Goal: Information Seeking & Learning: Learn about a topic

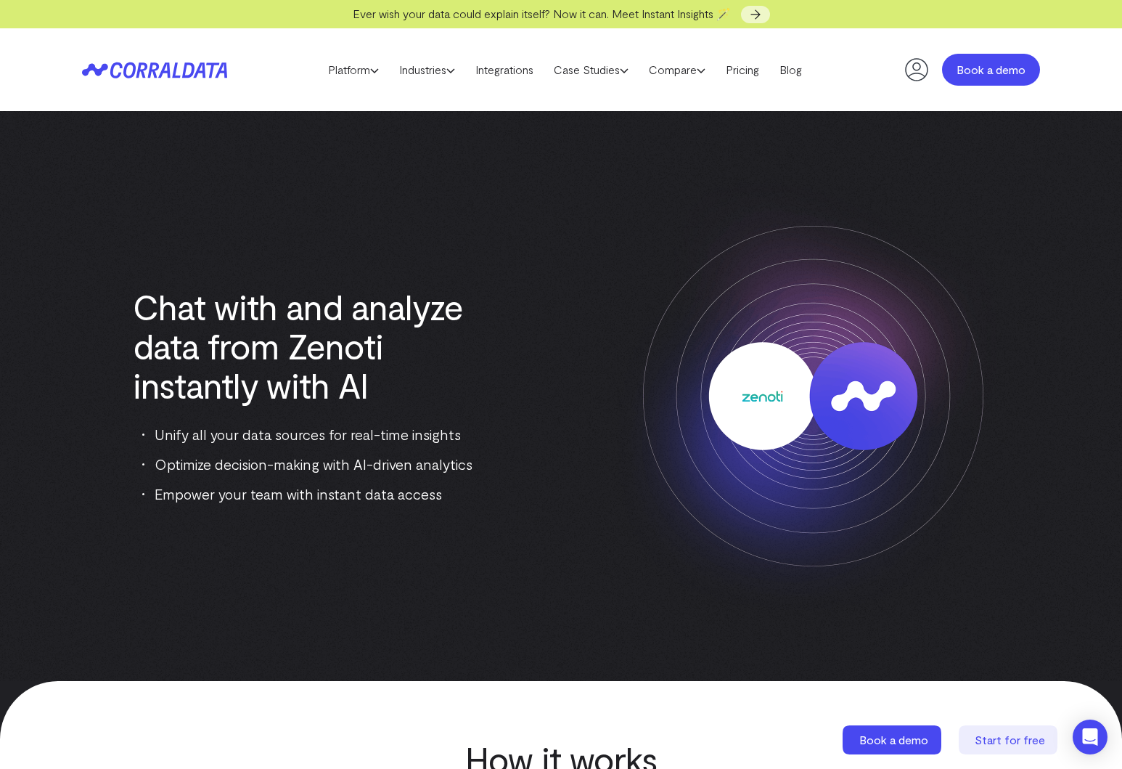
click at [1000, 68] on link "Book a demo" at bounding box center [991, 70] width 98 height 32
click at [750, 65] on link "Pricing" at bounding box center [743, 70] width 54 height 22
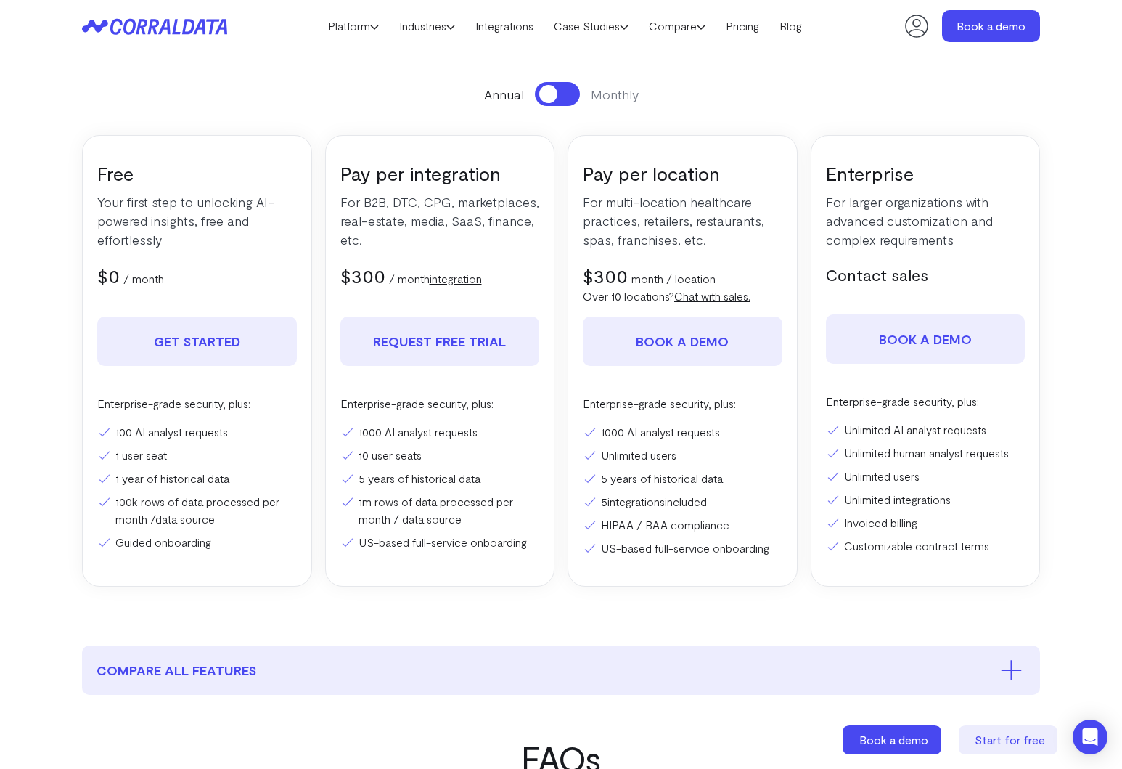
scroll to position [177, 0]
click at [468, 603] on section "Pricing Everything you need to turn your data into ROI. Start for free. No cred…" at bounding box center [560, 260] width 1045 height 771
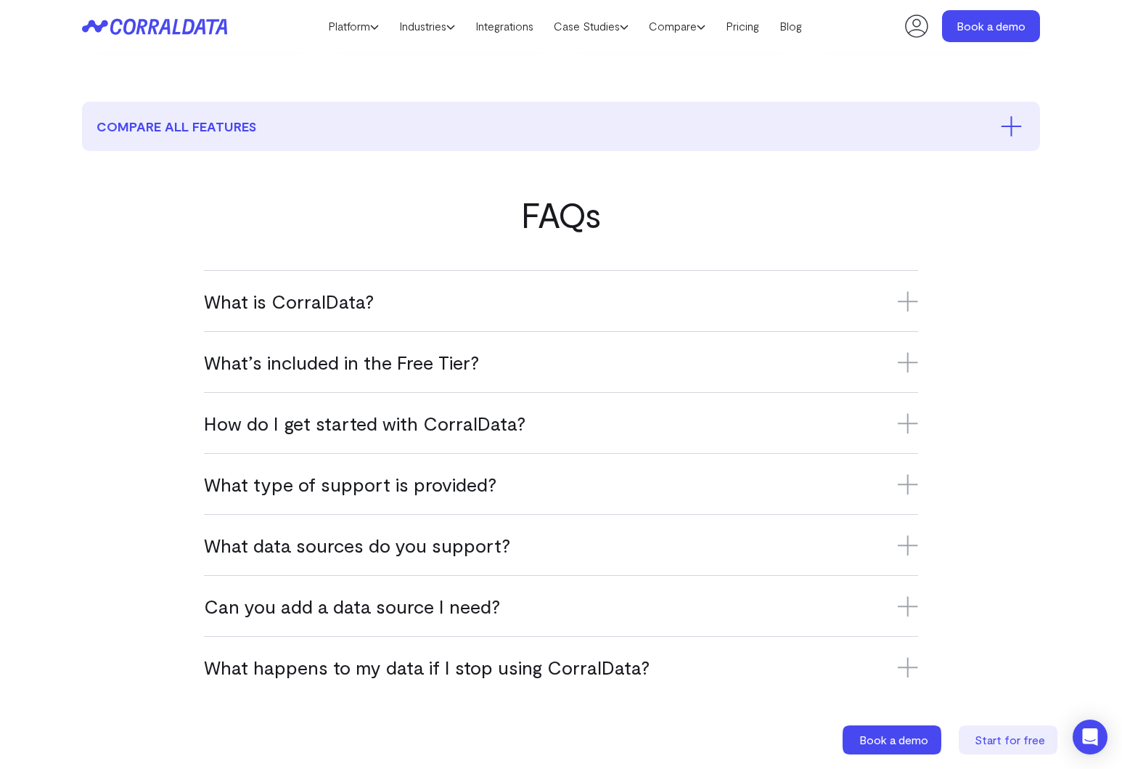
scroll to position [718, 0]
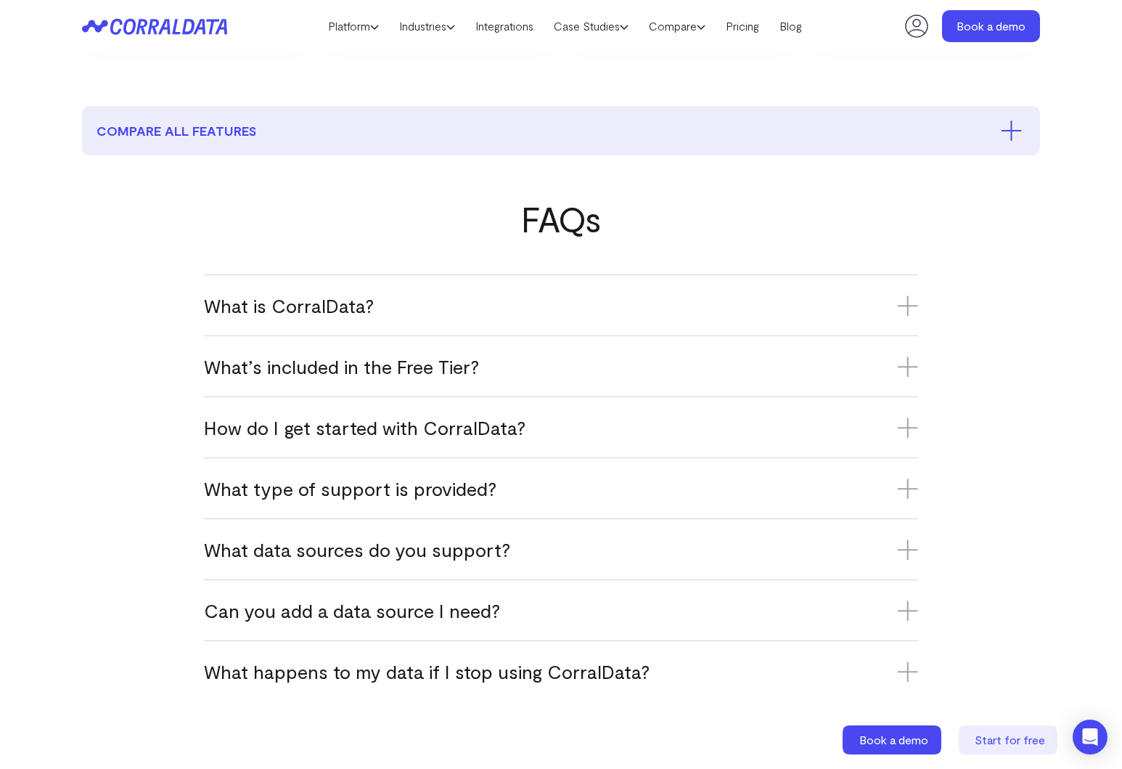
click at [576, 380] on div "What’s included in the Free Tier? The Free Tier includes one data source, one u…" at bounding box center [561, 365] width 714 height 61
click at [577, 372] on h3 "What’s included in the Free Tier?" at bounding box center [561, 366] width 714 height 24
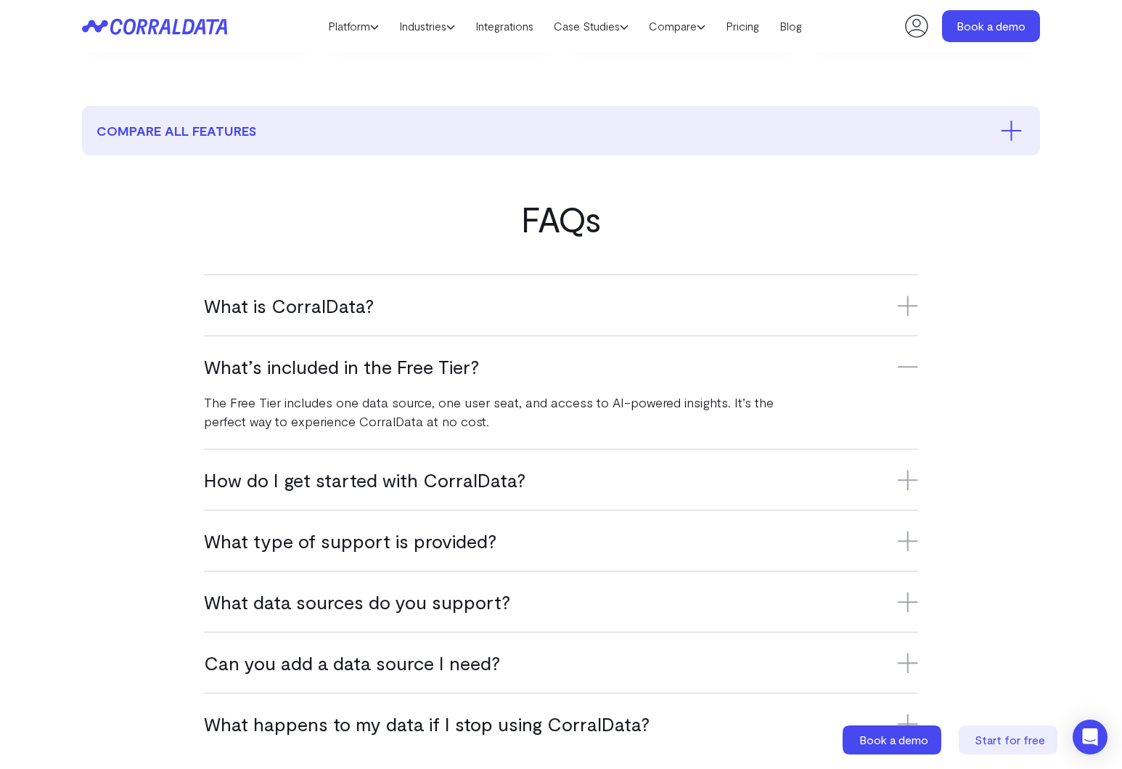
click at [578, 373] on h3 "What’s included in the Free Tier?" at bounding box center [561, 366] width 714 height 24
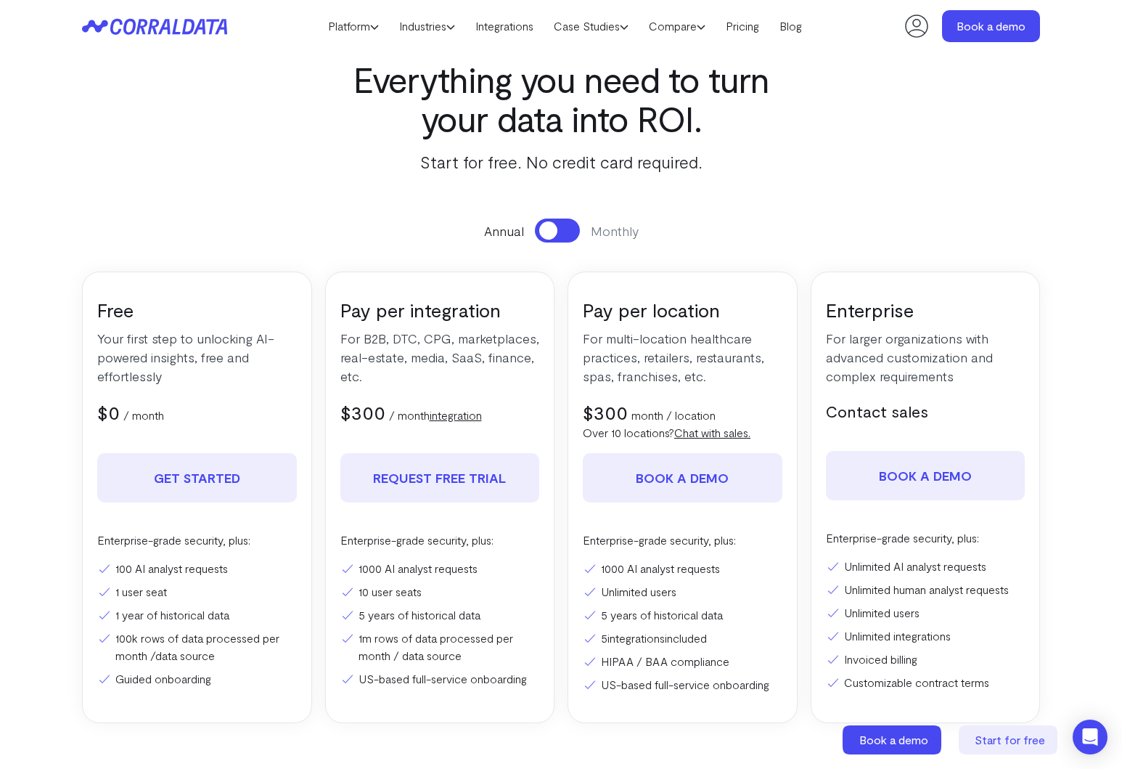
scroll to position [44, 0]
click at [435, 26] on link "Industries" at bounding box center [427, 26] width 76 height 22
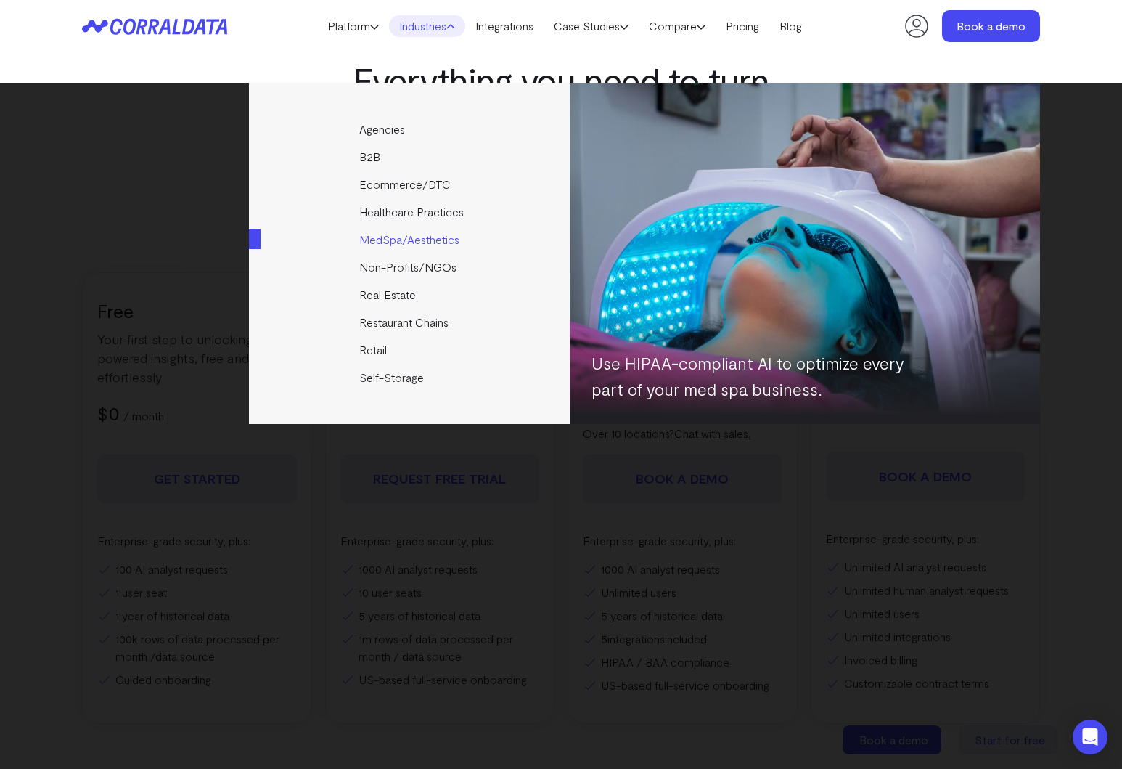
click at [401, 240] on link "MedSpa/Aesthetics" at bounding box center [410, 240] width 323 height 28
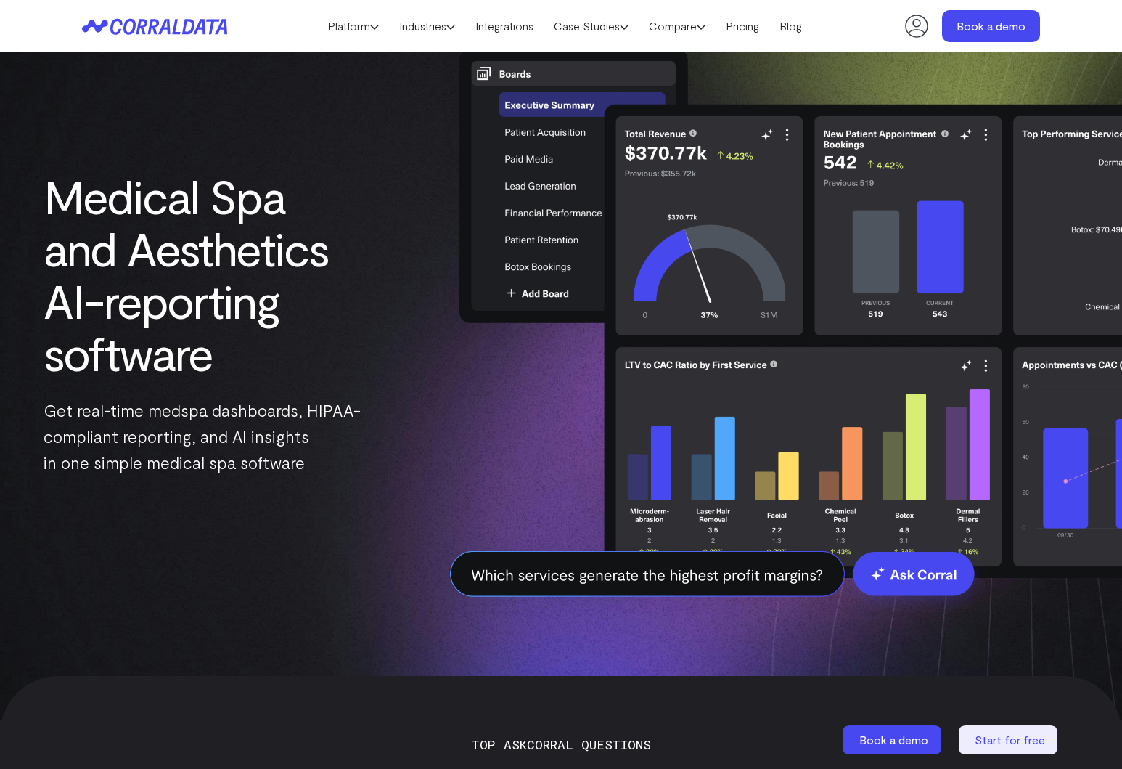
scroll to position [94, 0]
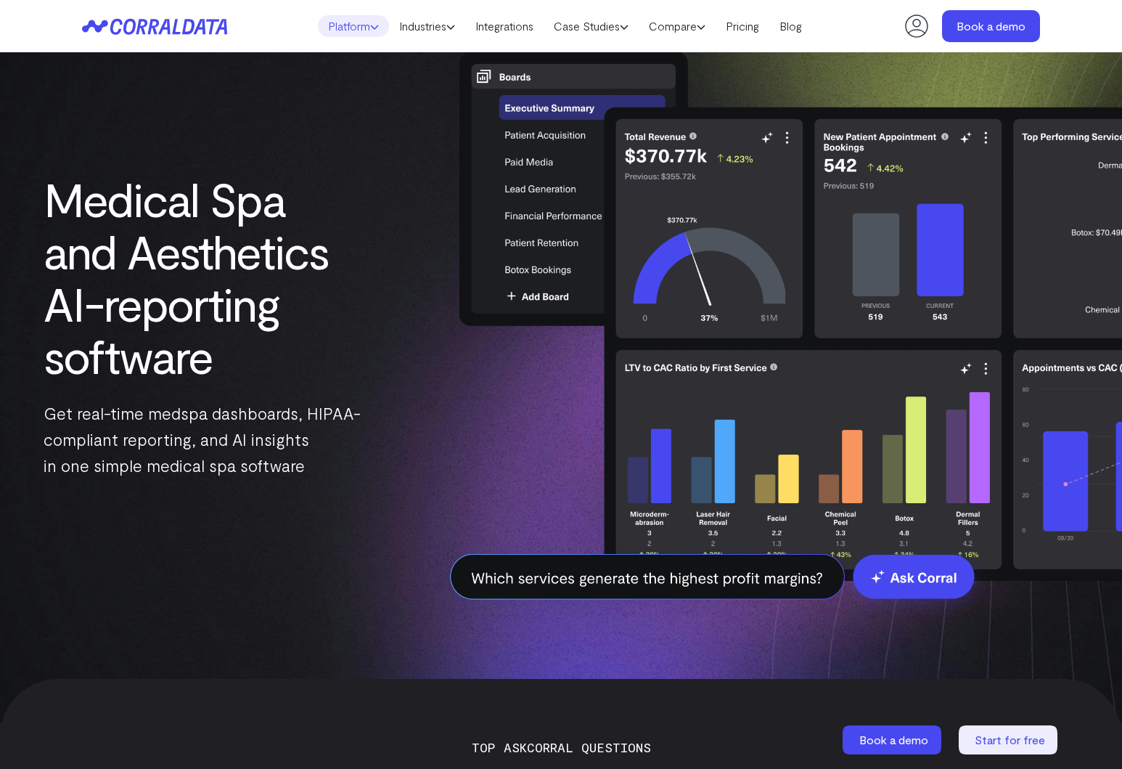
click at [377, 19] on link "Platform" at bounding box center [353, 26] width 71 height 22
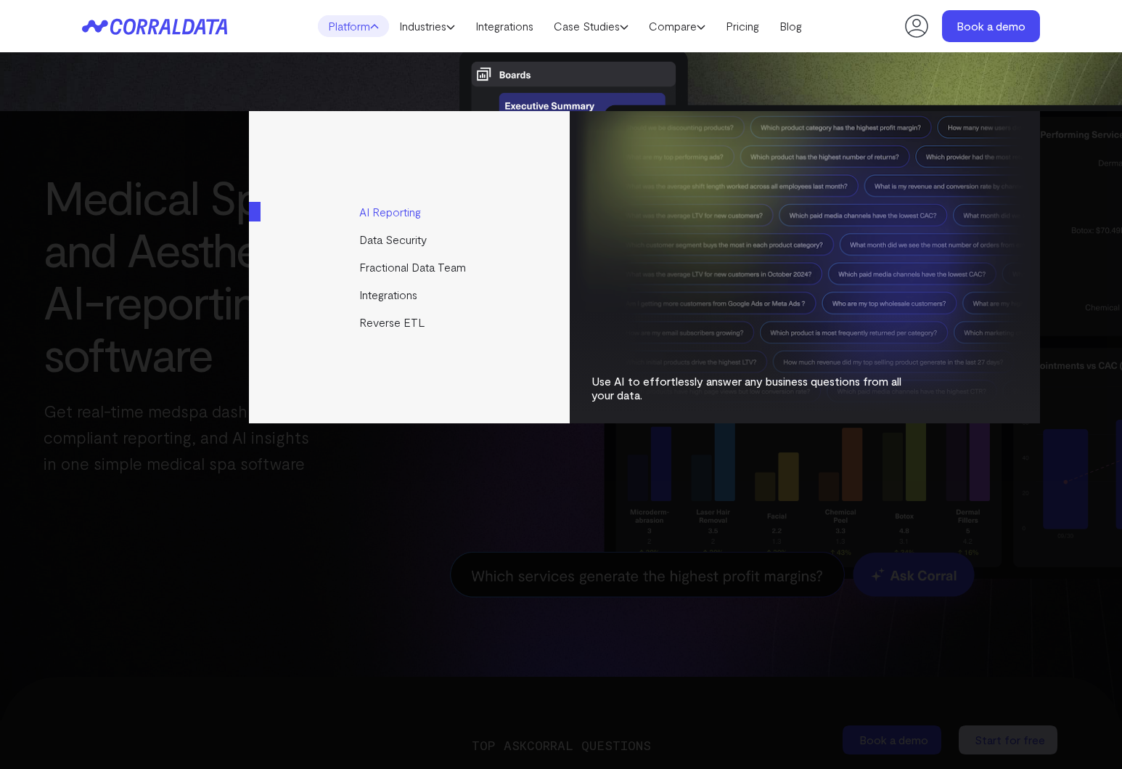
click at [395, 200] on link "AI Reporting" at bounding box center [410, 212] width 323 height 28
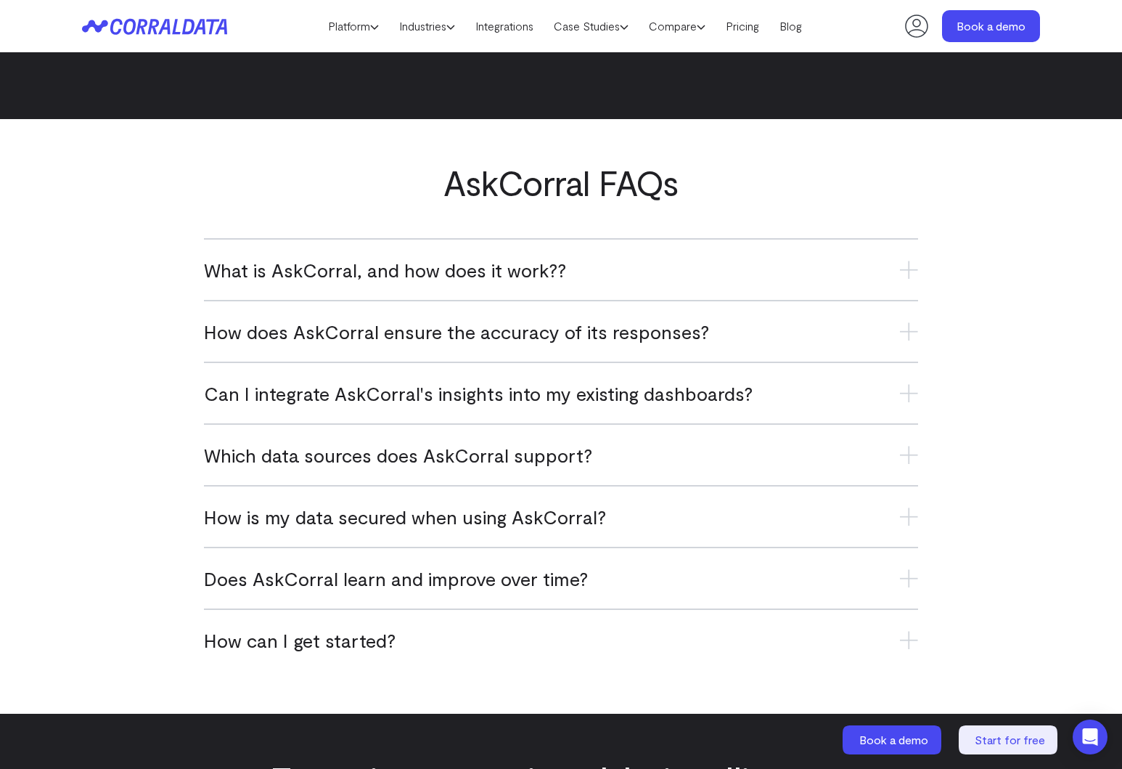
scroll to position [5724, 0]
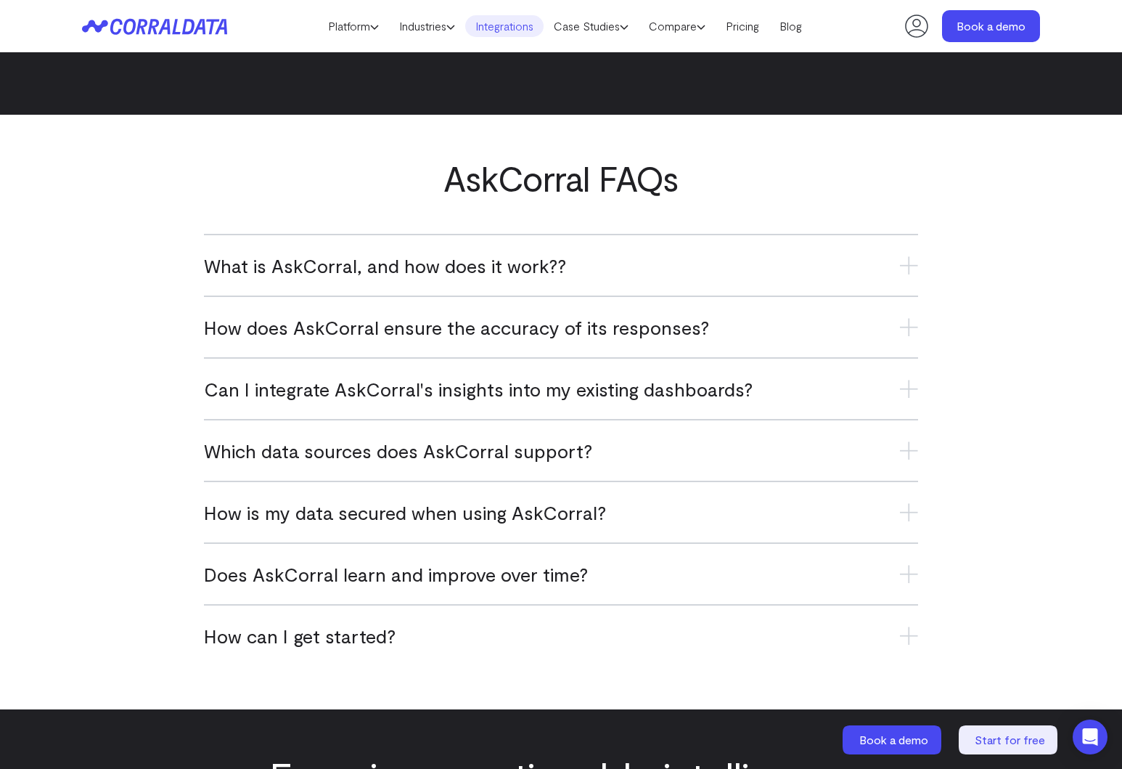
click at [520, 30] on link "Integrations" at bounding box center [504, 26] width 78 height 22
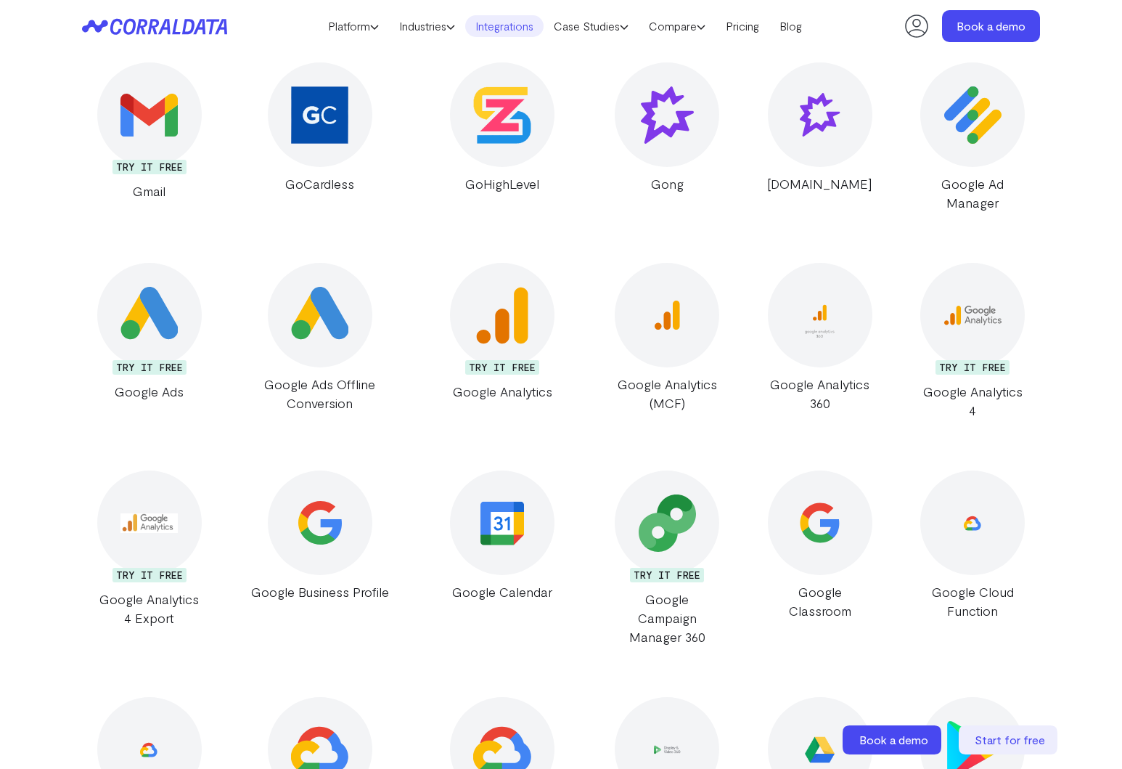
scroll to position [9720, 0]
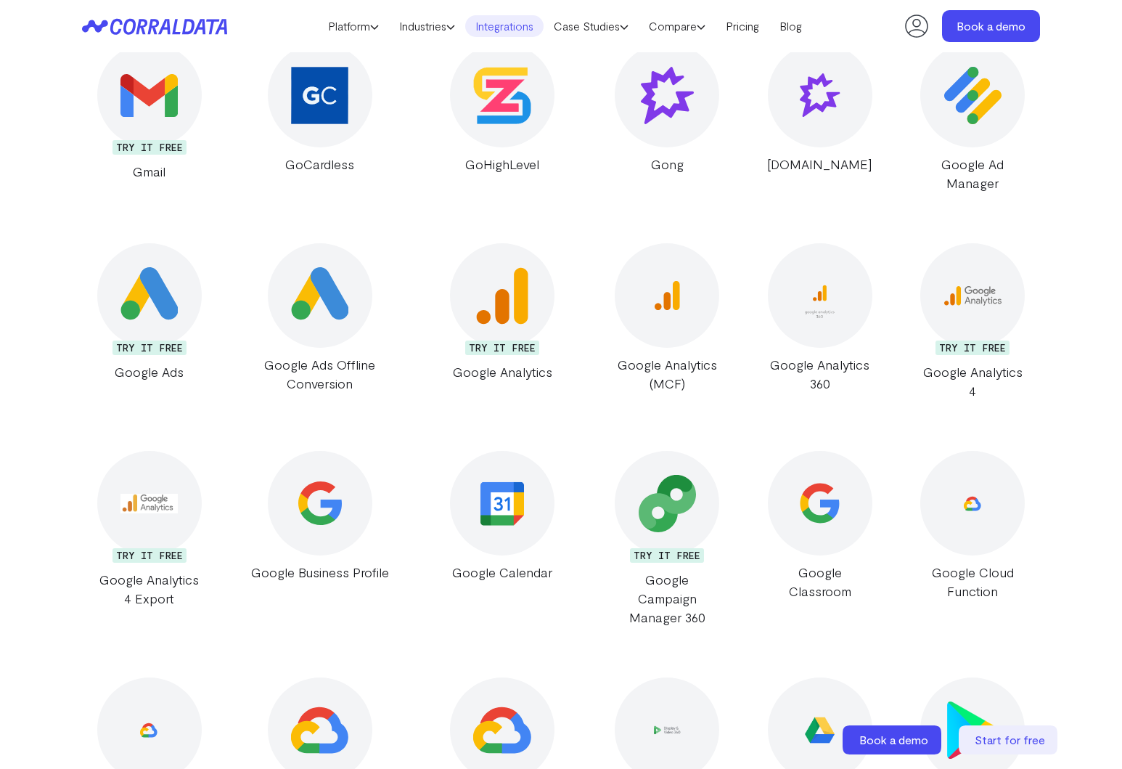
click at [648, 277] on div at bounding box center [667, 295] width 105 height 105
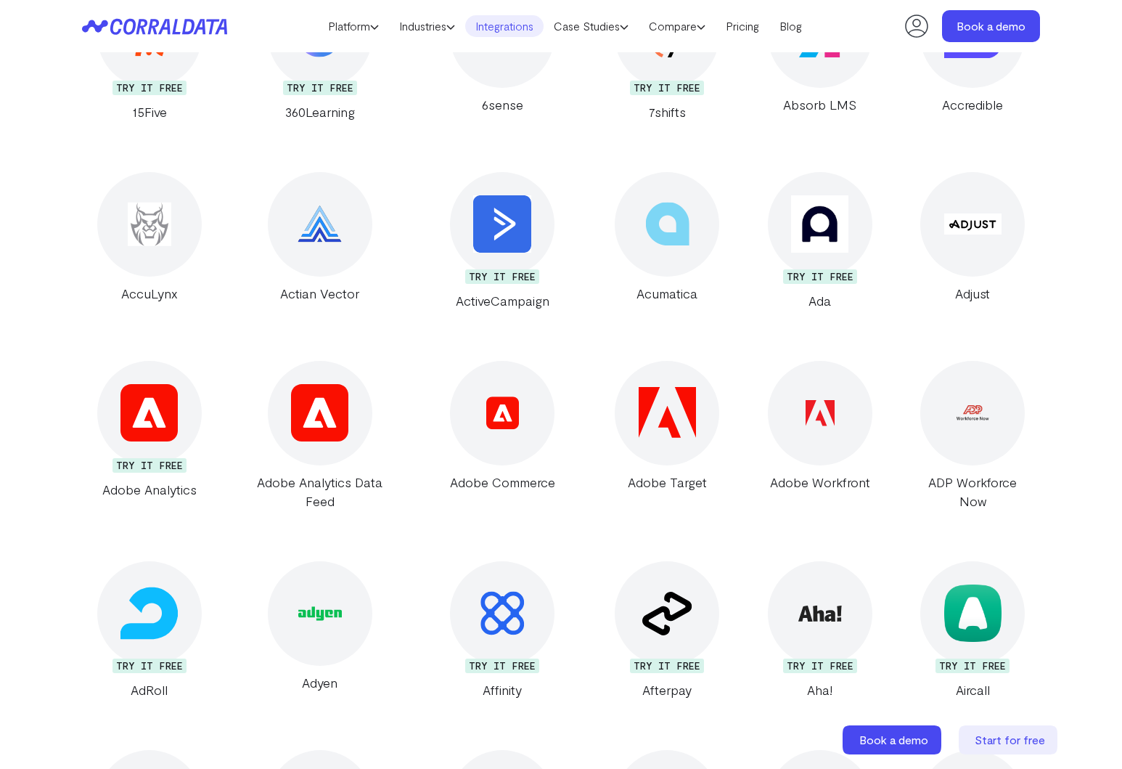
scroll to position [0, 0]
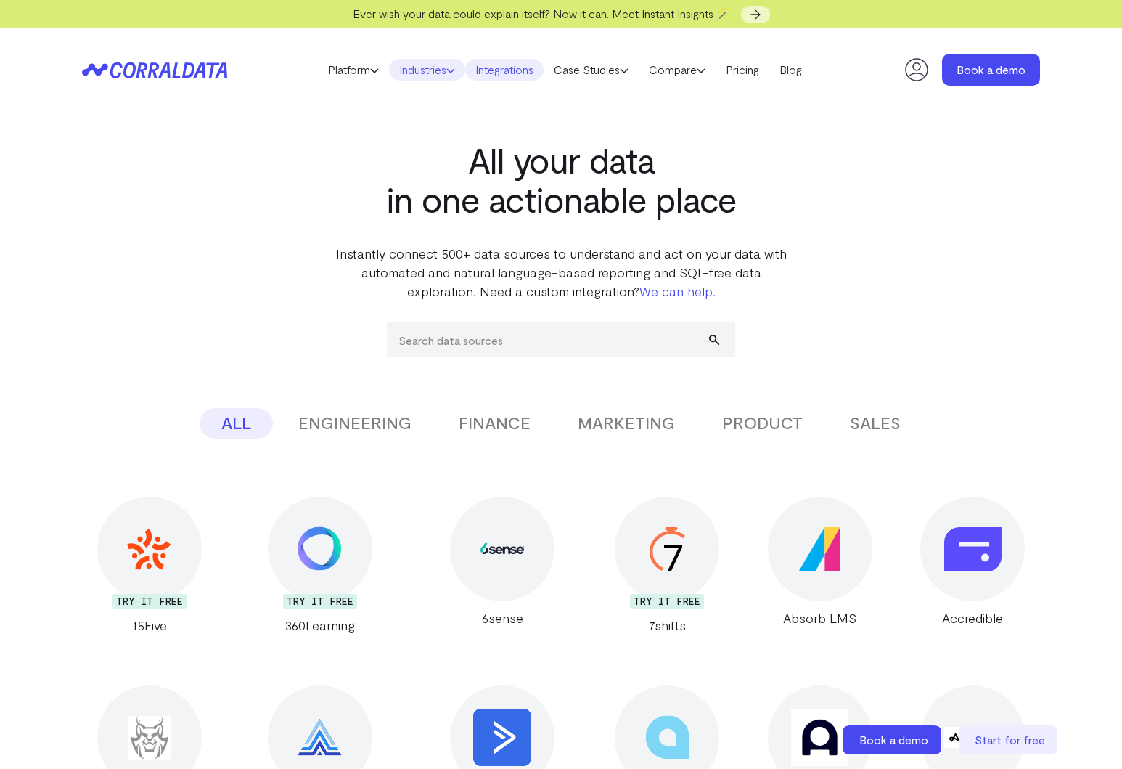
click at [446, 69] on icon at bounding box center [450, 70] width 9 height 9
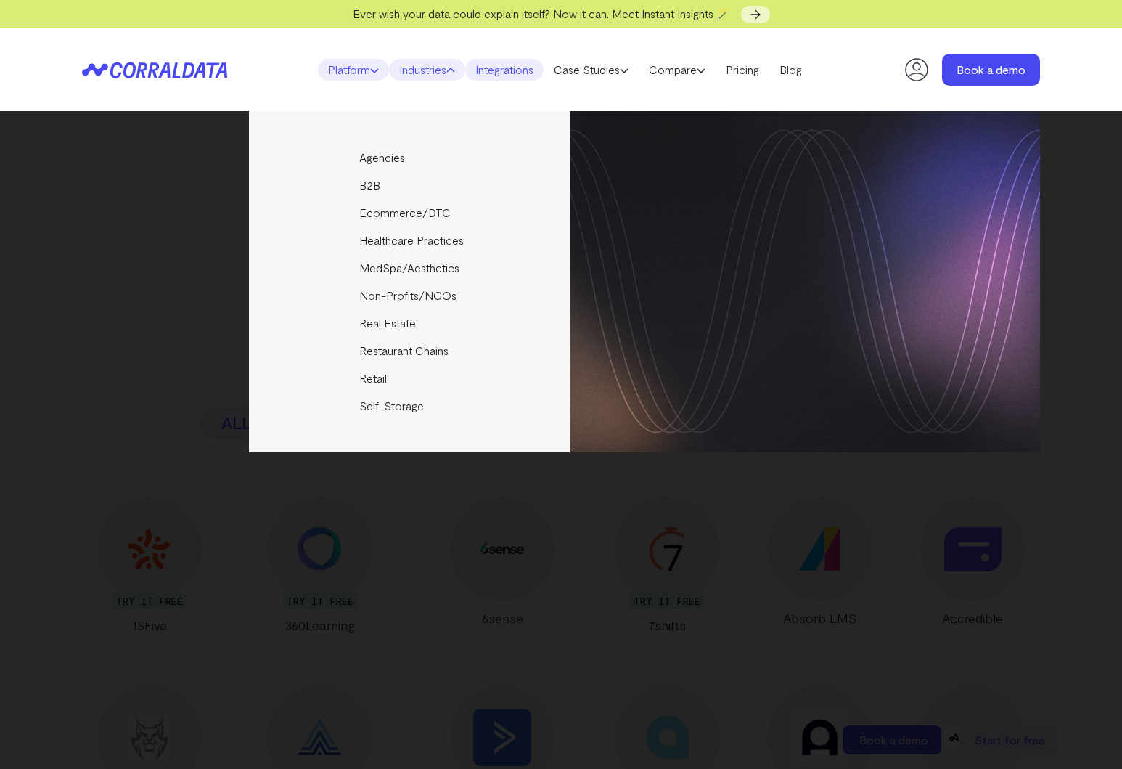
click at [370, 73] on icon at bounding box center [374, 70] width 9 height 9
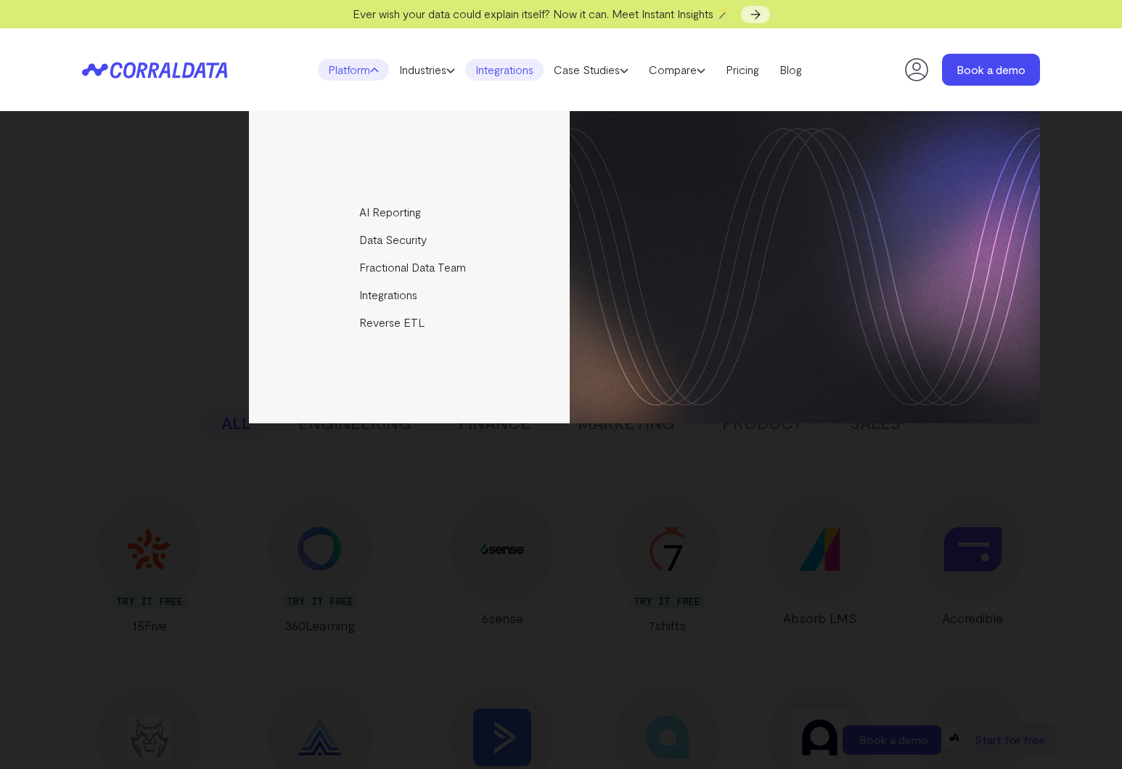
click at [510, 73] on link "Integrations" at bounding box center [504, 70] width 78 height 22
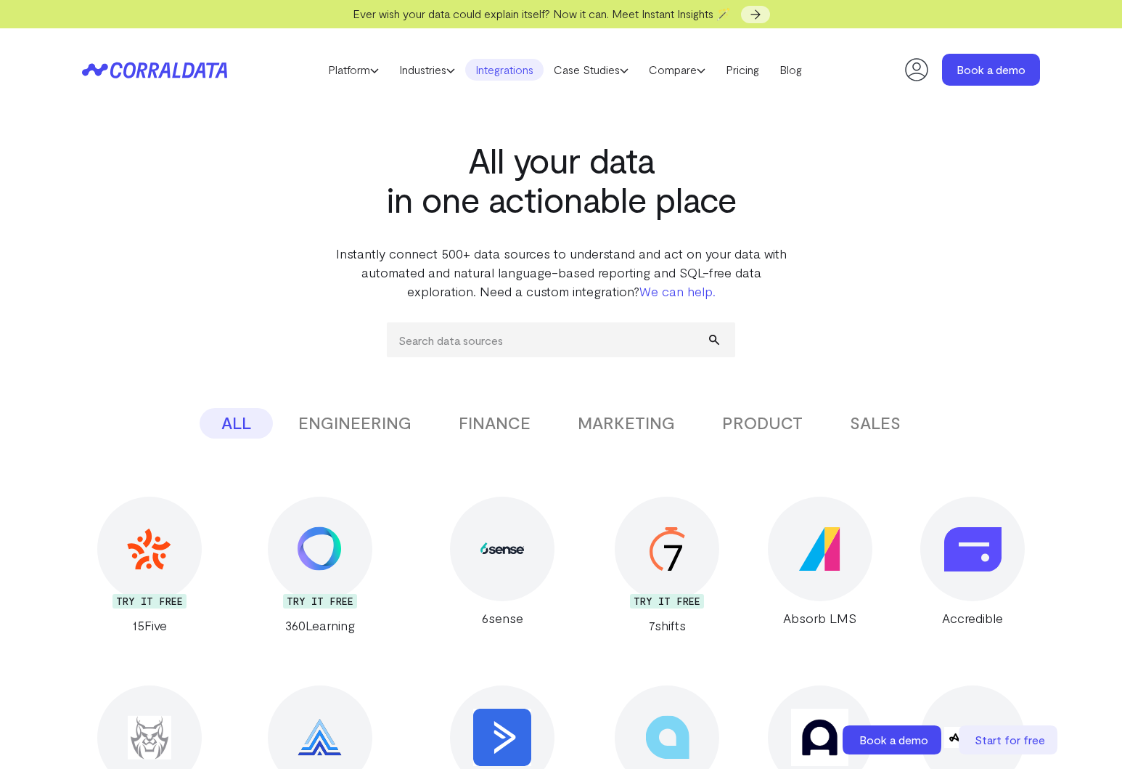
scroll to position [1, 0]
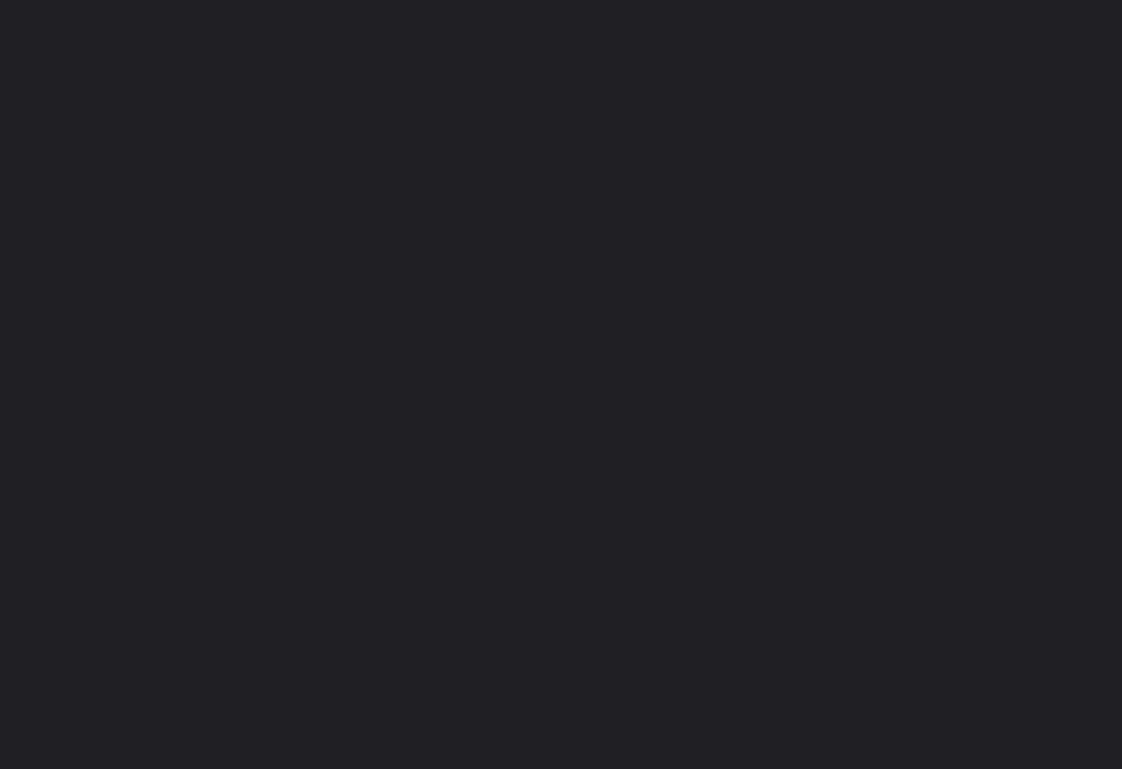
click at [375, 421] on button "ENGINEERING" at bounding box center [355, 423] width 157 height 30
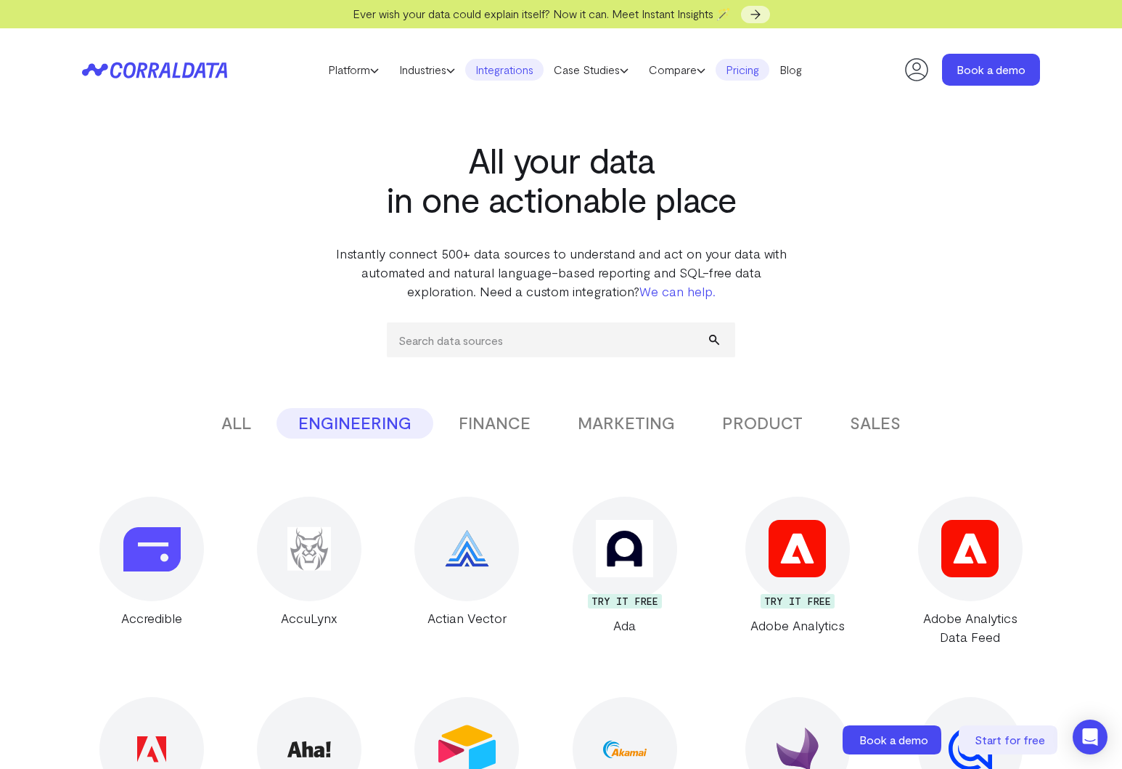
click at [759, 76] on link "Pricing" at bounding box center [743, 70] width 54 height 22
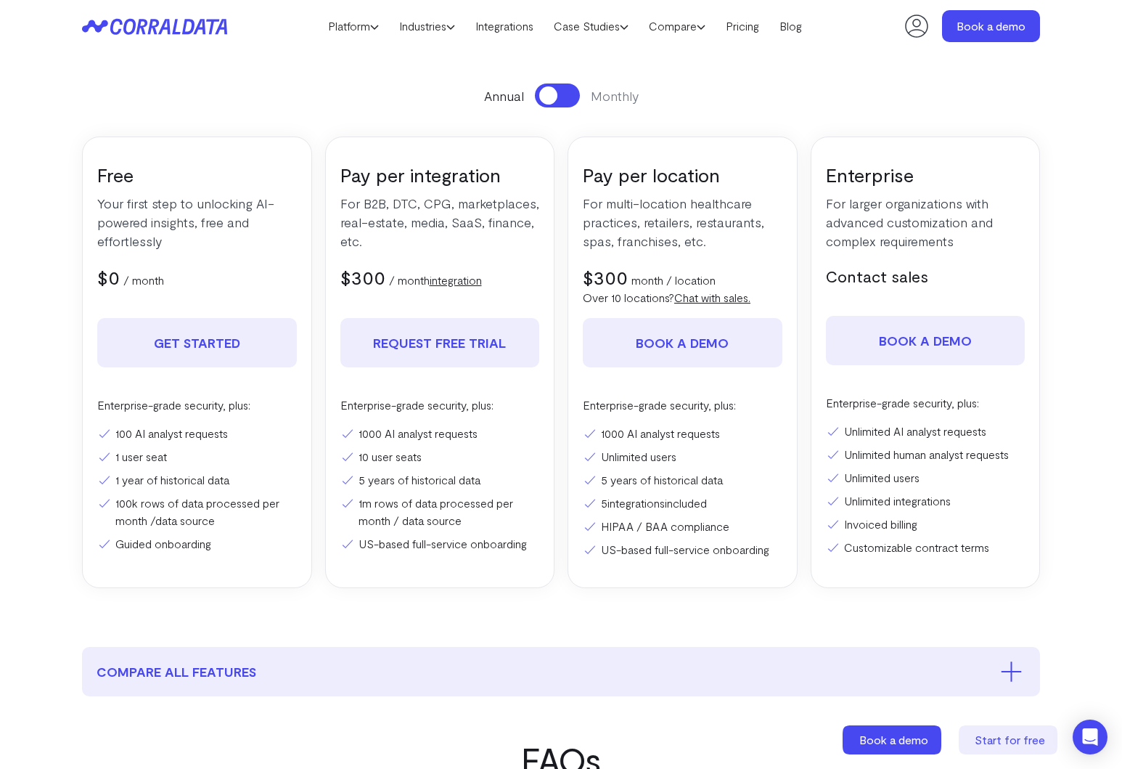
scroll to position [179, 0]
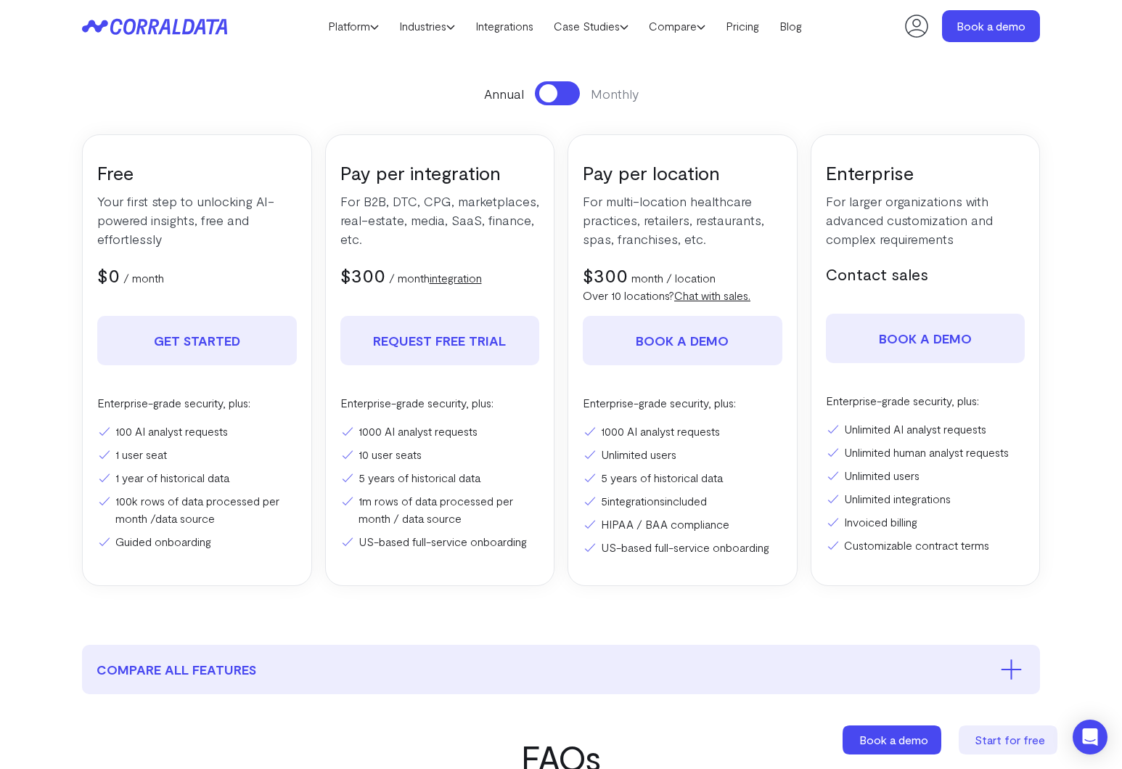
click at [582, 109] on div "Annual Monthly Free Your first step to unlocking AI-powered insights, free and …" at bounding box center [561, 333] width 958 height 505
click at [568, 95] on button at bounding box center [557, 93] width 45 height 24
click at [568, 95] on span at bounding box center [567, 93] width 18 height 18
click at [568, 95] on button at bounding box center [557, 93] width 45 height 24
click at [568, 95] on span at bounding box center [567, 93] width 18 height 18
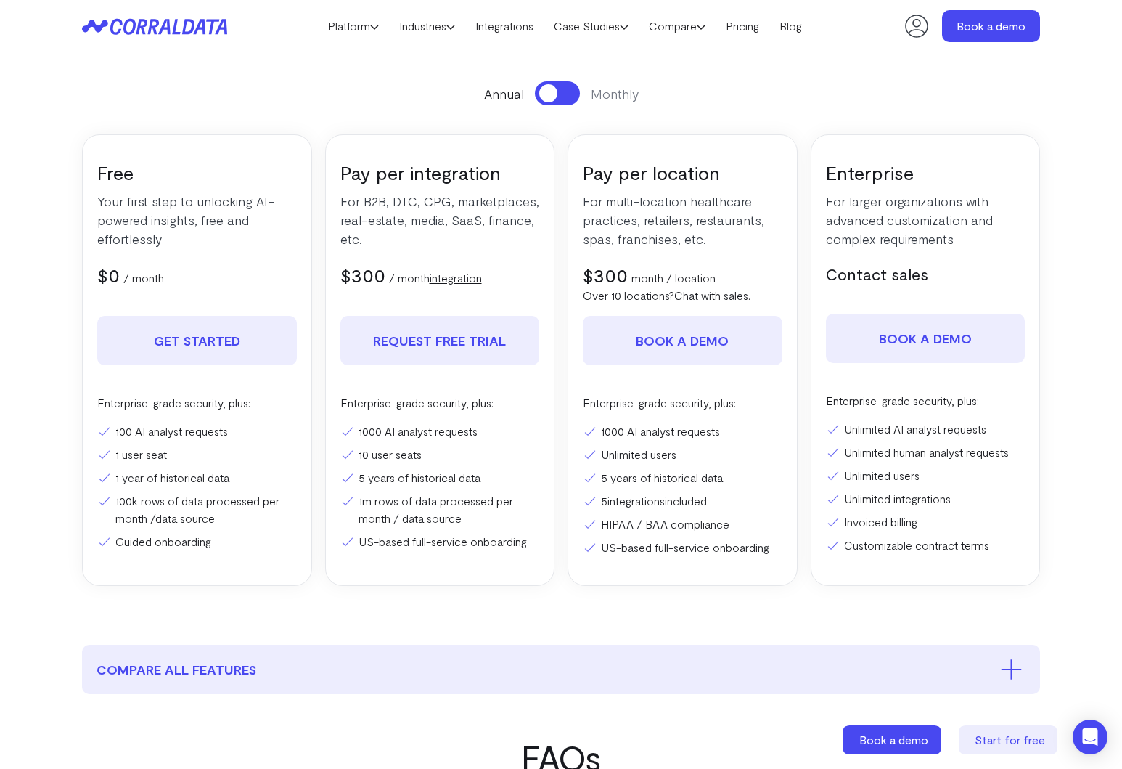
click at [568, 95] on button at bounding box center [557, 93] width 45 height 24
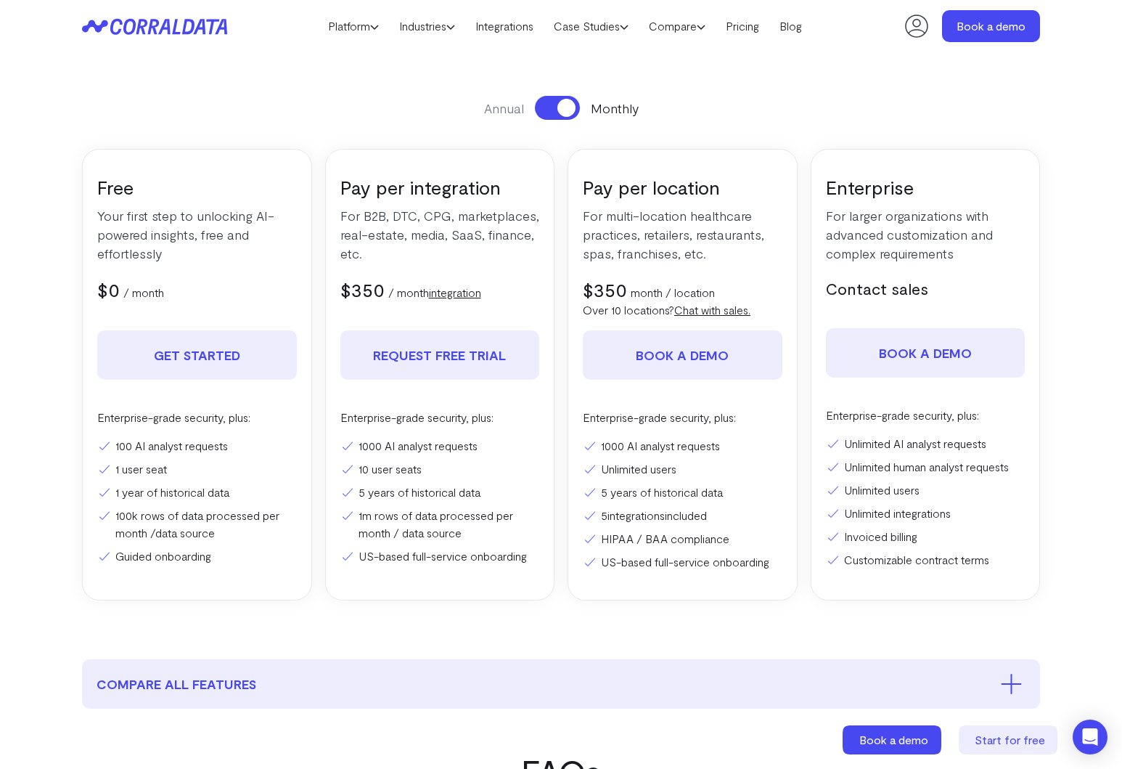
scroll to position [84, 0]
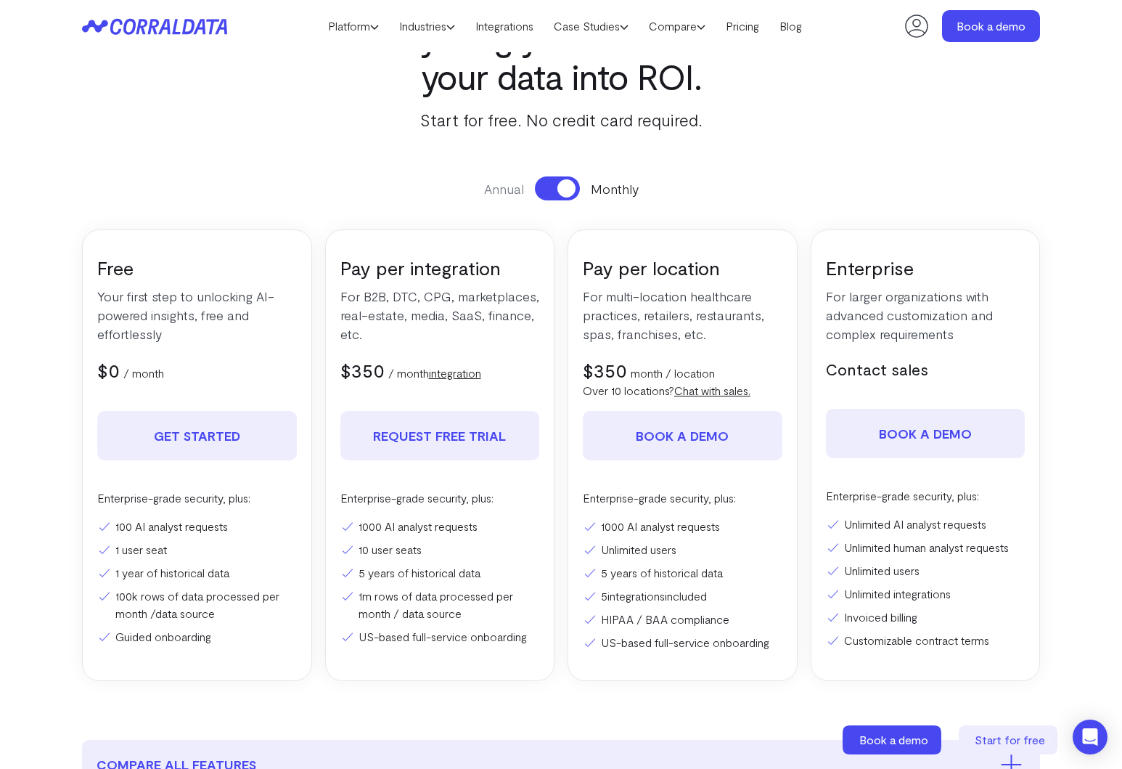
click at [540, 195] on button at bounding box center [557, 188] width 45 height 24
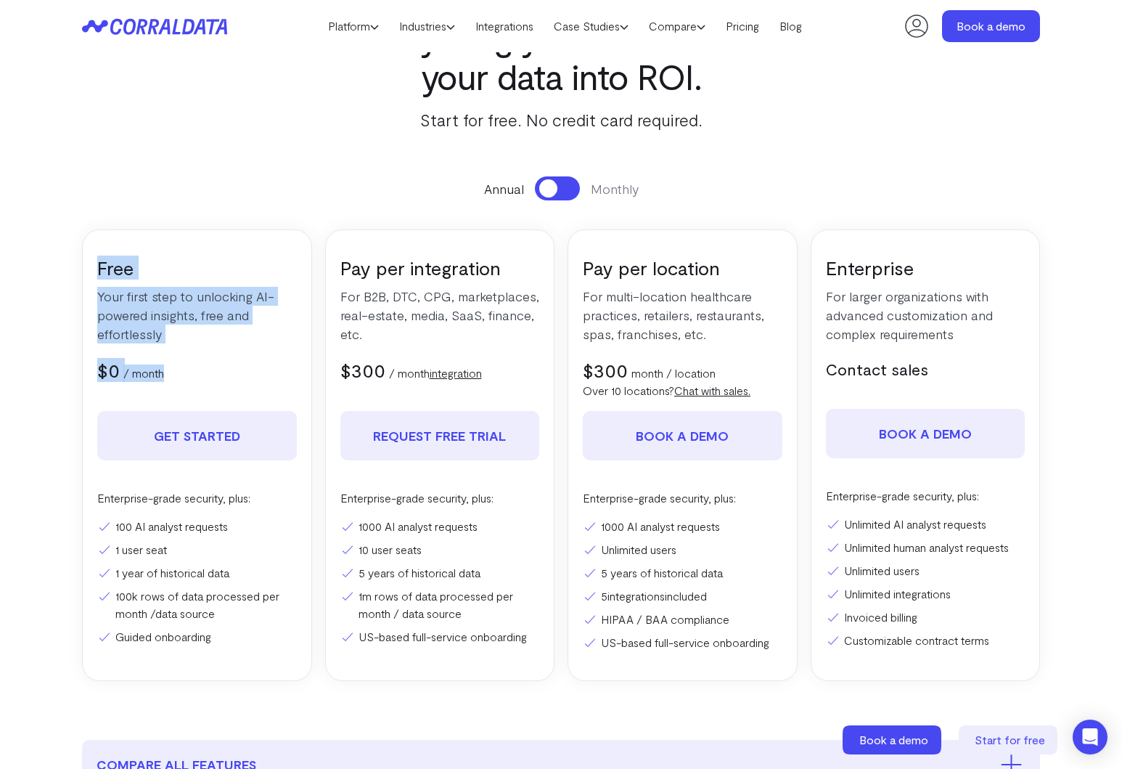
drag, startPoint x: 204, startPoint y: 385, endPoint x: 61, endPoint y: 226, distance: 213.8
click at [57, 237] on section "Pricing Everything you need to turn your data into ROI. Start for free. No cred…" at bounding box center [560, 353] width 1045 height 771
click at [62, 213] on section "Pricing Everything you need to turn your data into ROI. Start for free. No cred…" at bounding box center [560, 353] width 1045 height 771
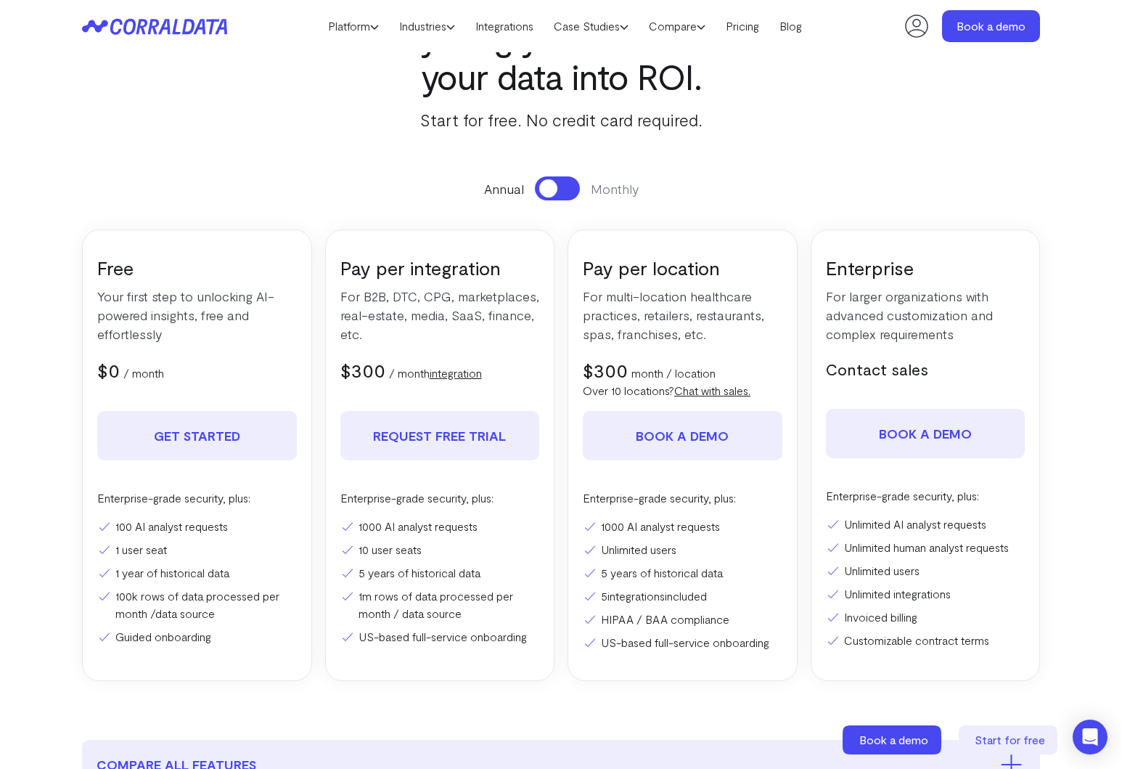
scroll to position [0, 0]
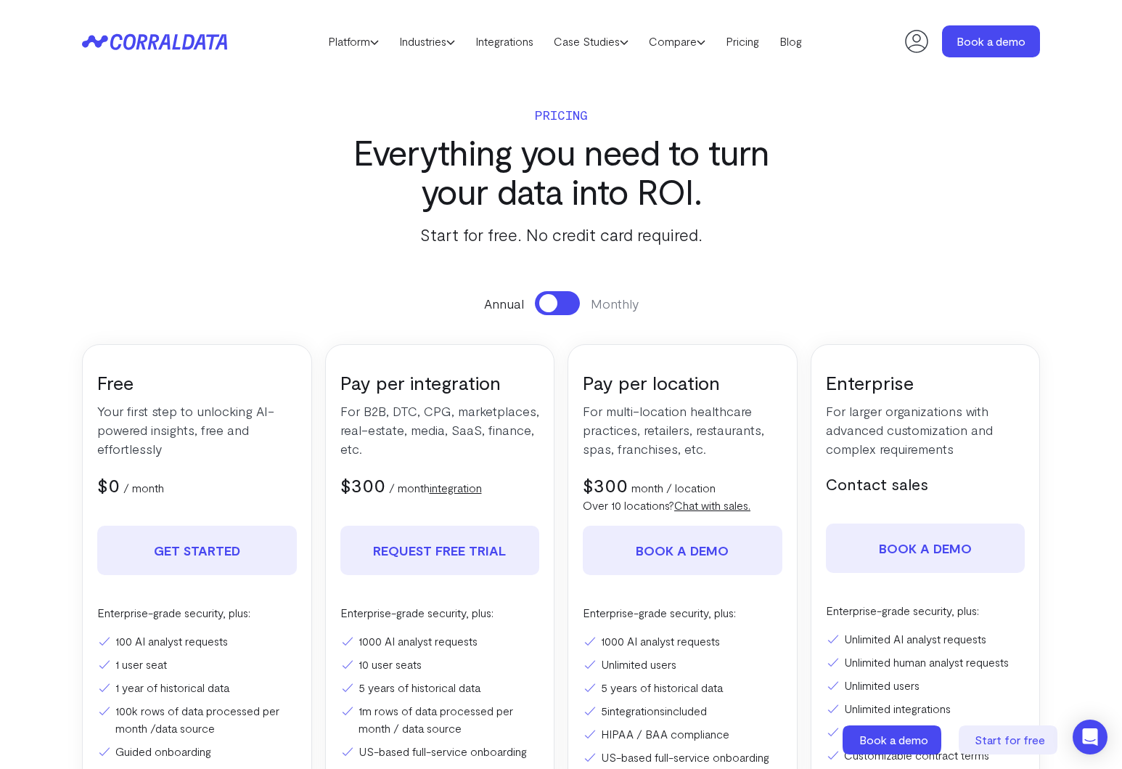
click at [404, 234] on p "Start for free. No credit card required." at bounding box center [561, 234] width 472 height 26
click at [605, 37] on link "Case Studies" at bounding box center [591, 41] width 95 height 22
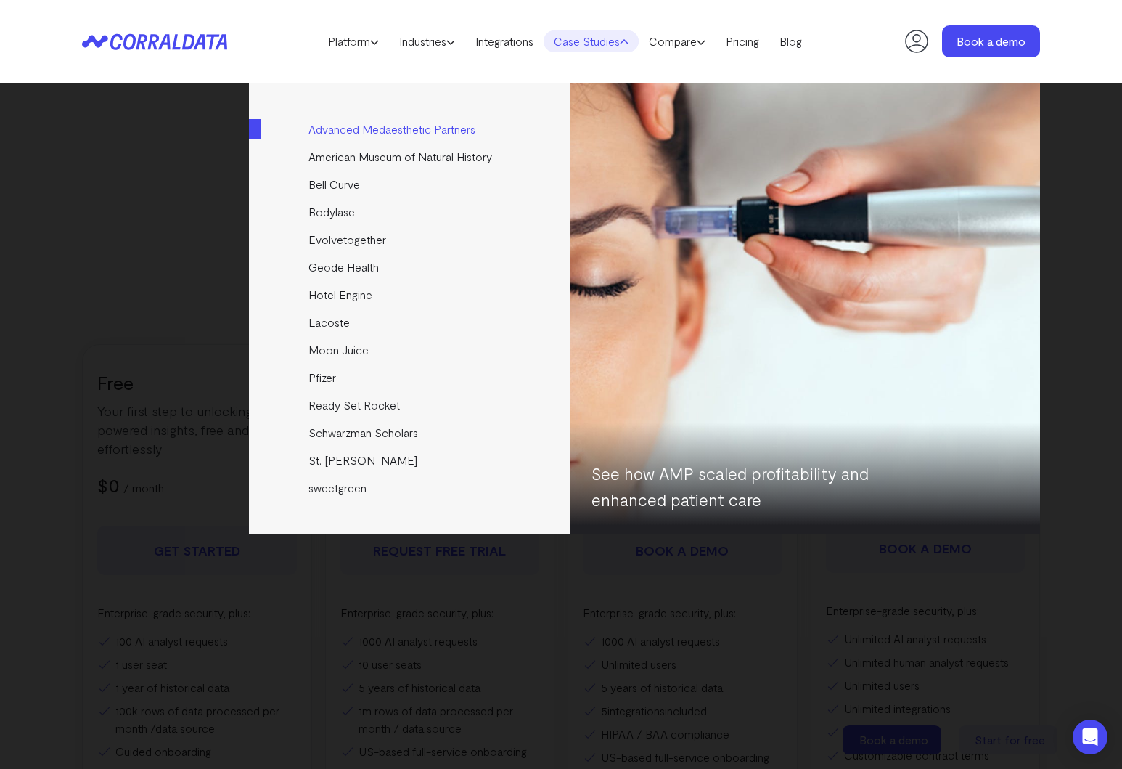
click at [361, 132] on link "Advanced Medaesthetic Partners" at bounding box center [410, 129] width 323 height 28
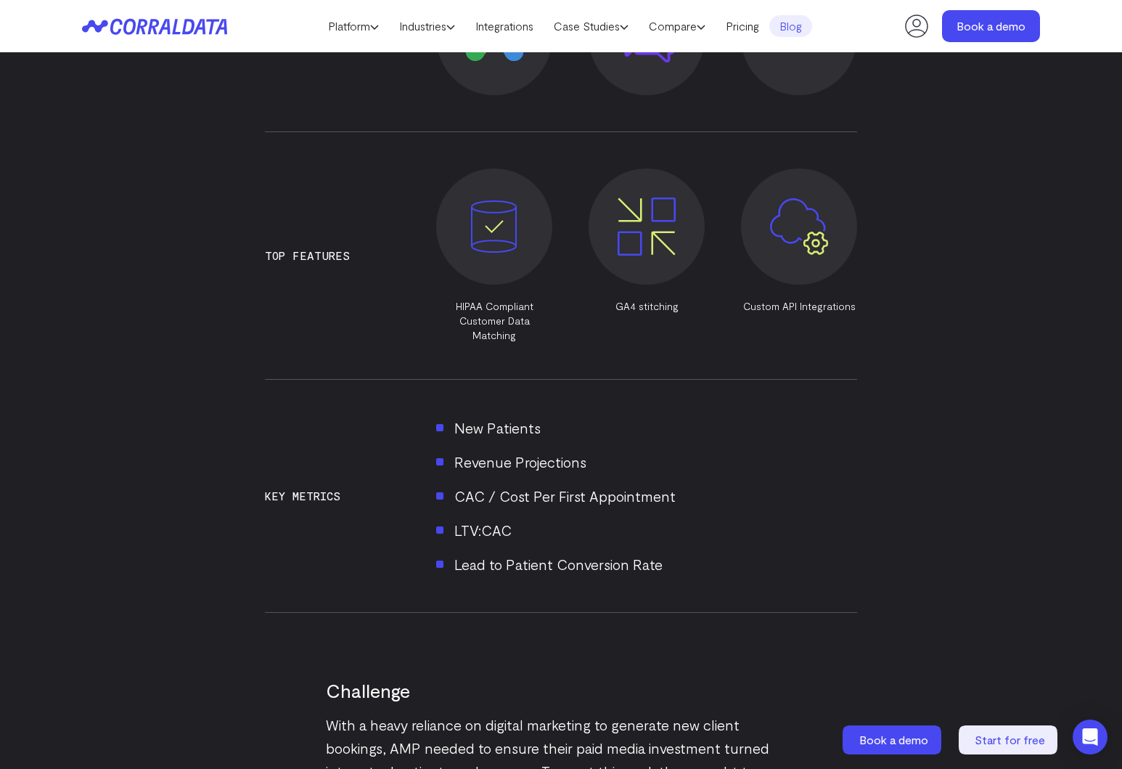
scroll to position [1164, 0]
drag, startPoint x: 825, startPoint y: 474, endPoint x: 812, endPoint y: 478, distance: 13.6
click at [812, 483] on li "CAC / Cost Per First Appointment" at bounding box center [646, 494] width 421 height 23
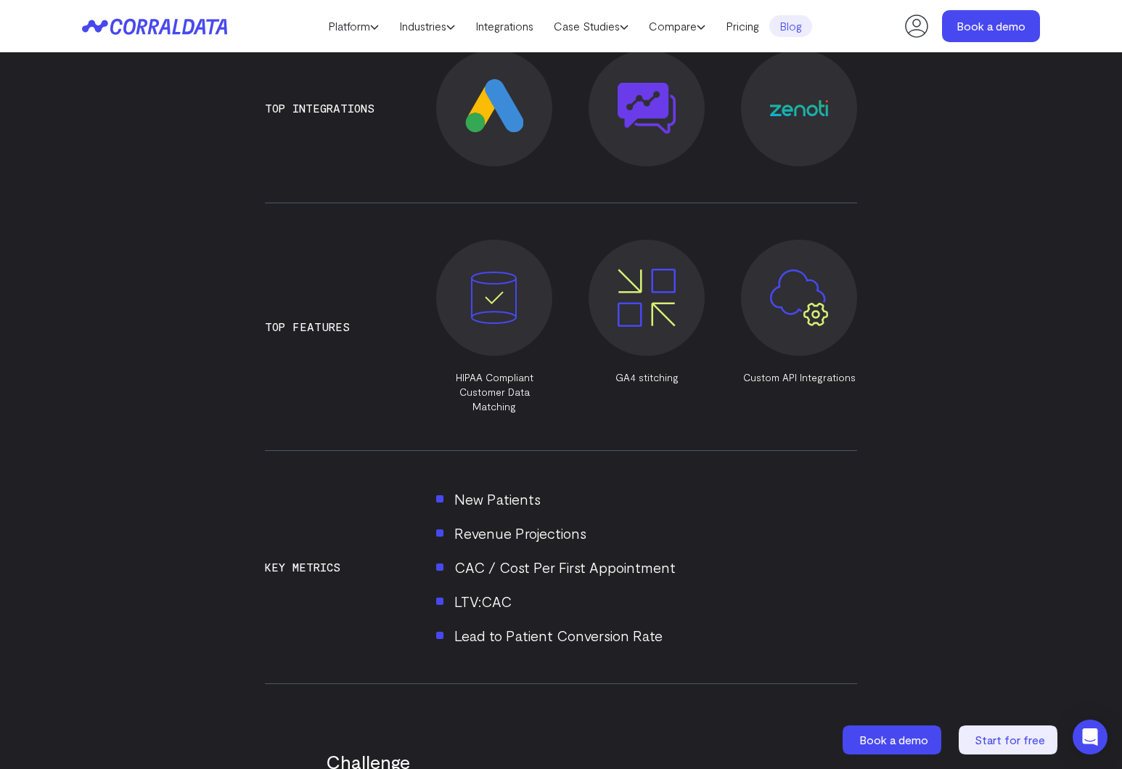
scroll to position [1093, 0]
click at [147, 230] on div "Discover how Advanced MedAesthetic Partners (AMP) unified EMR, marketing, and o…" at bounding box center [560, 488] width 1045 height 2070
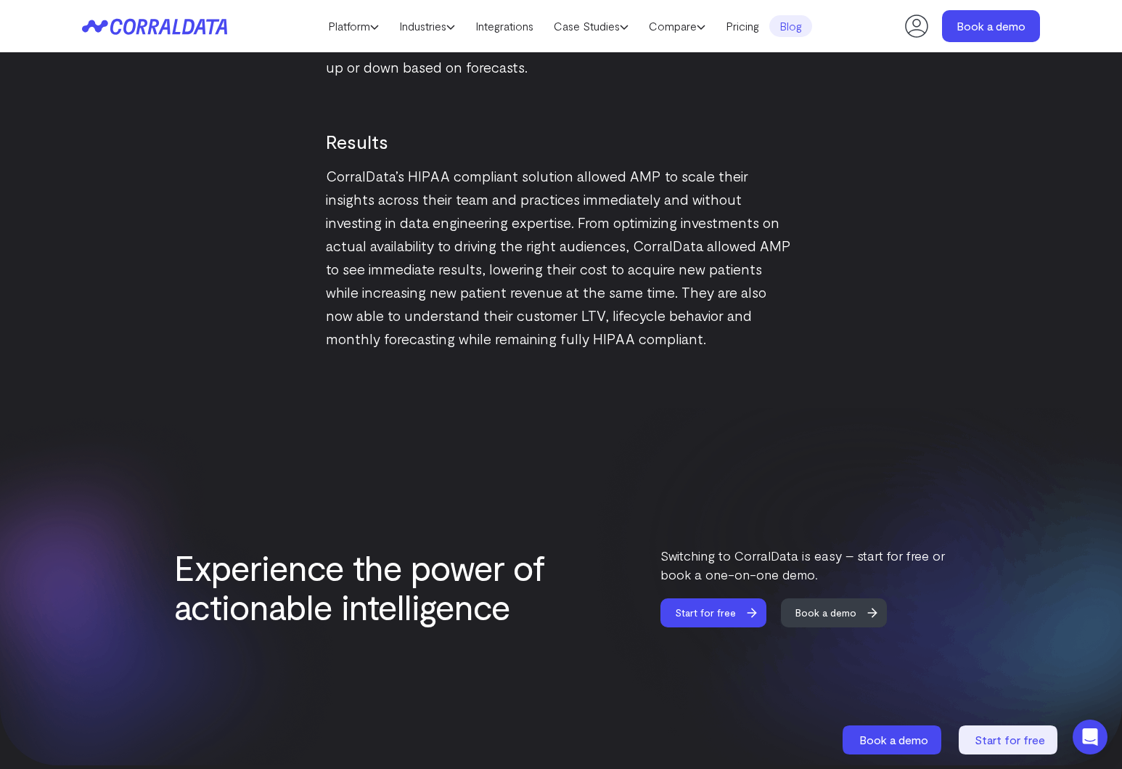
scroll to position [2028, 0]
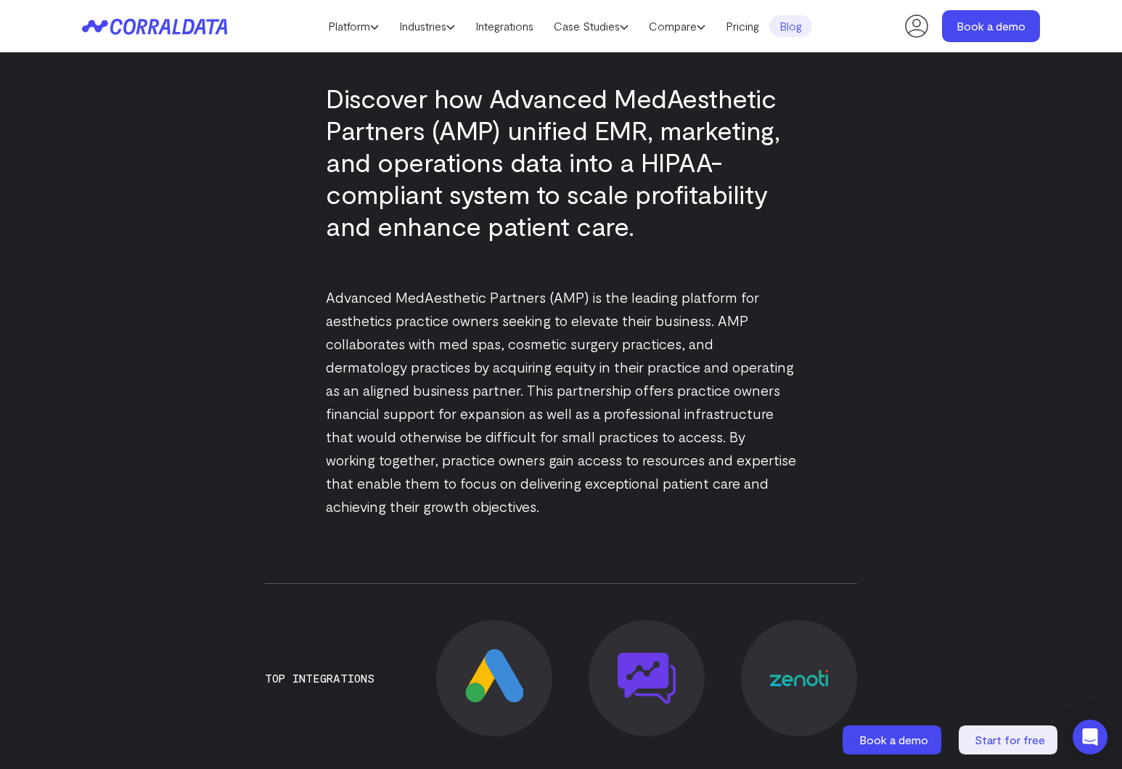
scroll to position [0, 0]
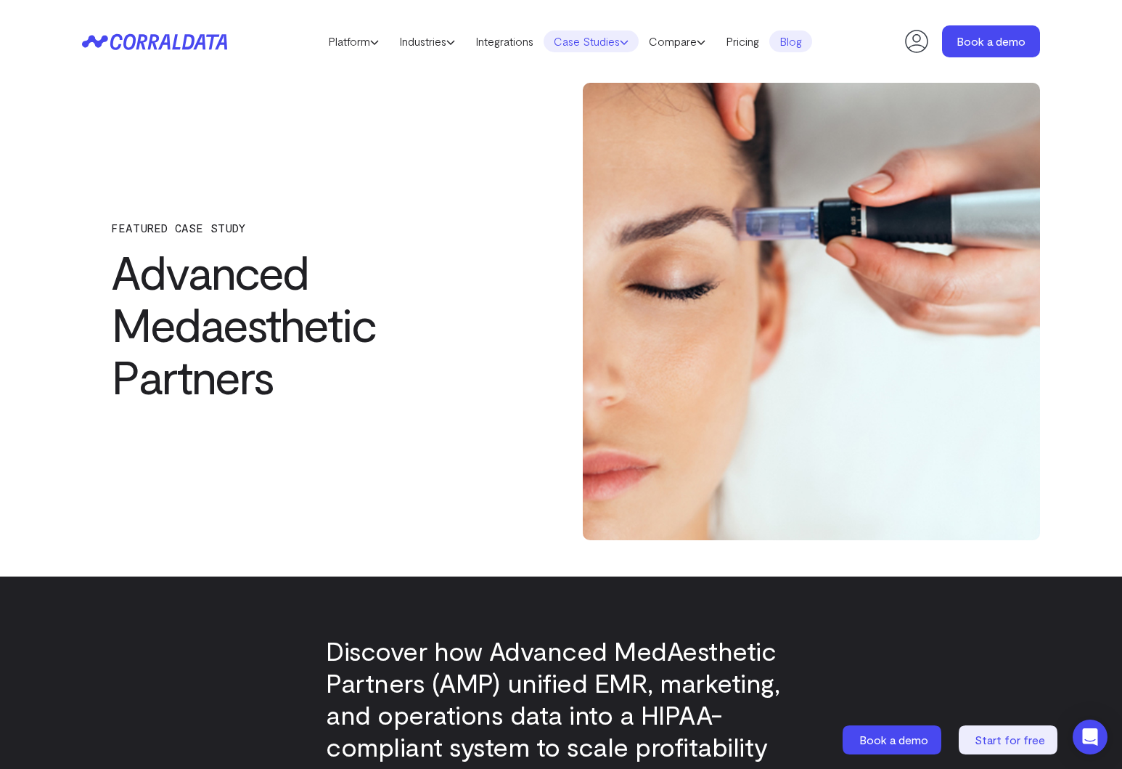
click at [616, 44] on link "Case Studies" at bounding box center [591, 41] width 95 height 22
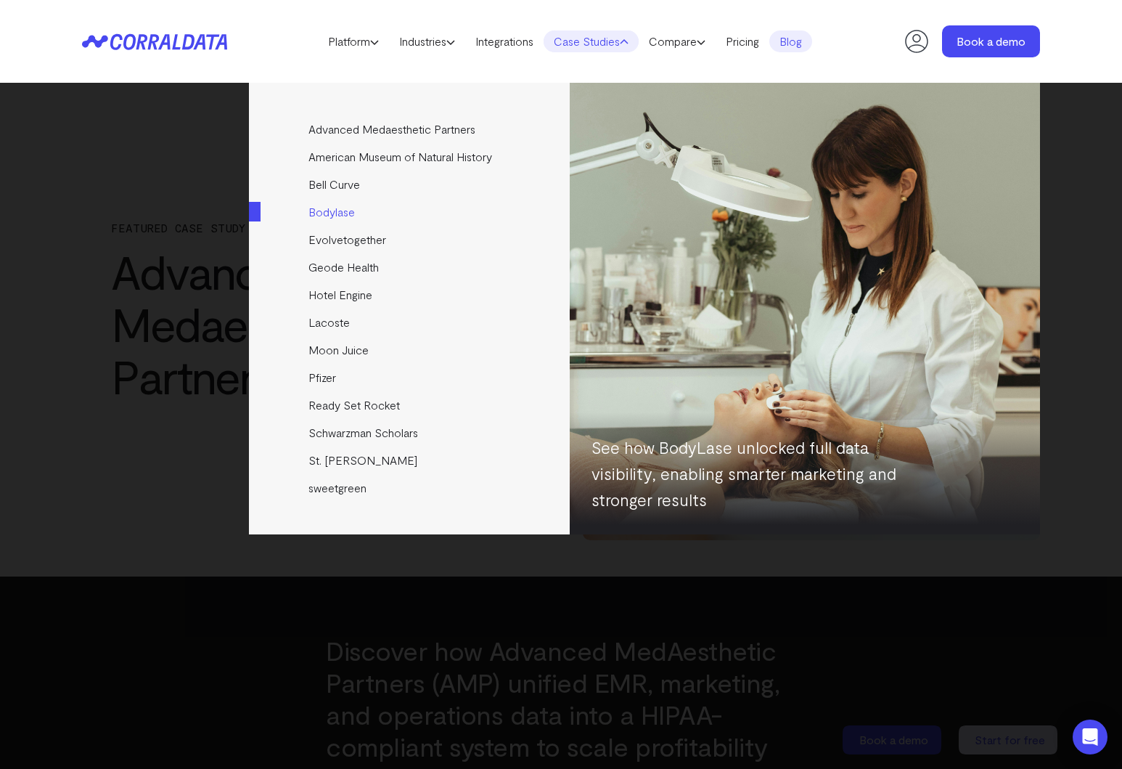
click at [340, 211] on link "Bodylase" at bounding box center [410, 212] width 323 height 28
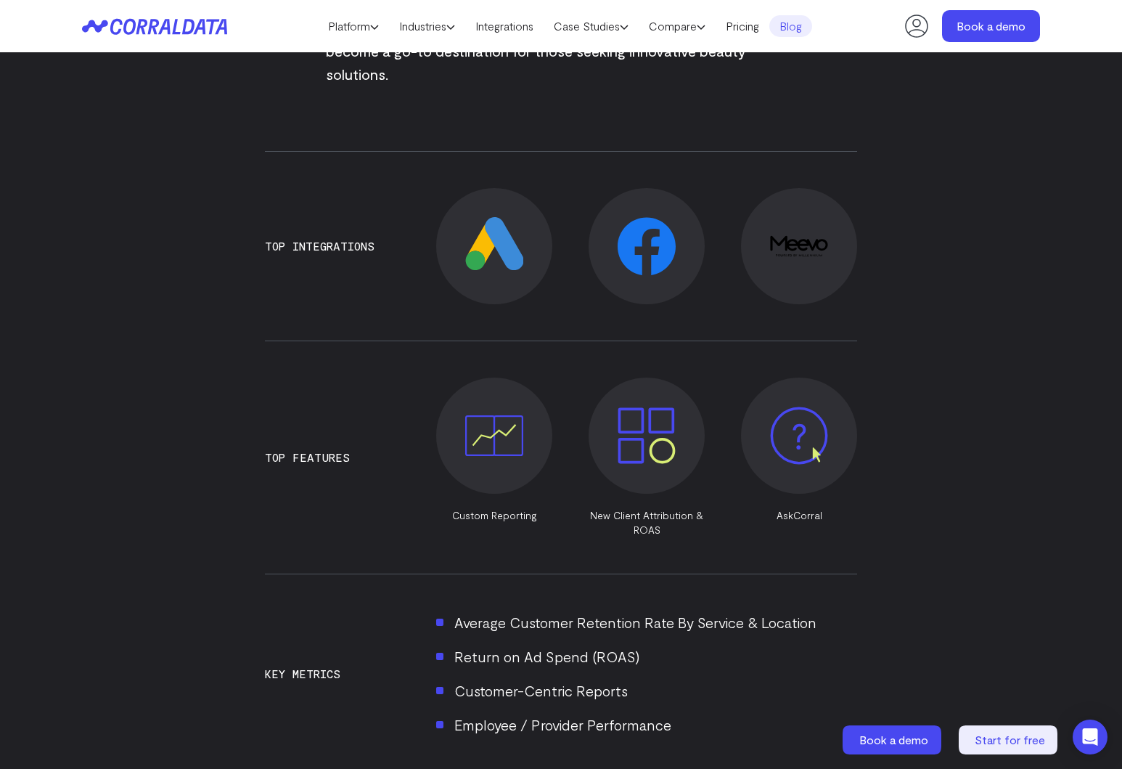
scroll to position [828, 0]
click at [823, 195] on link at bounding box center [799, 247] width 116 height 116
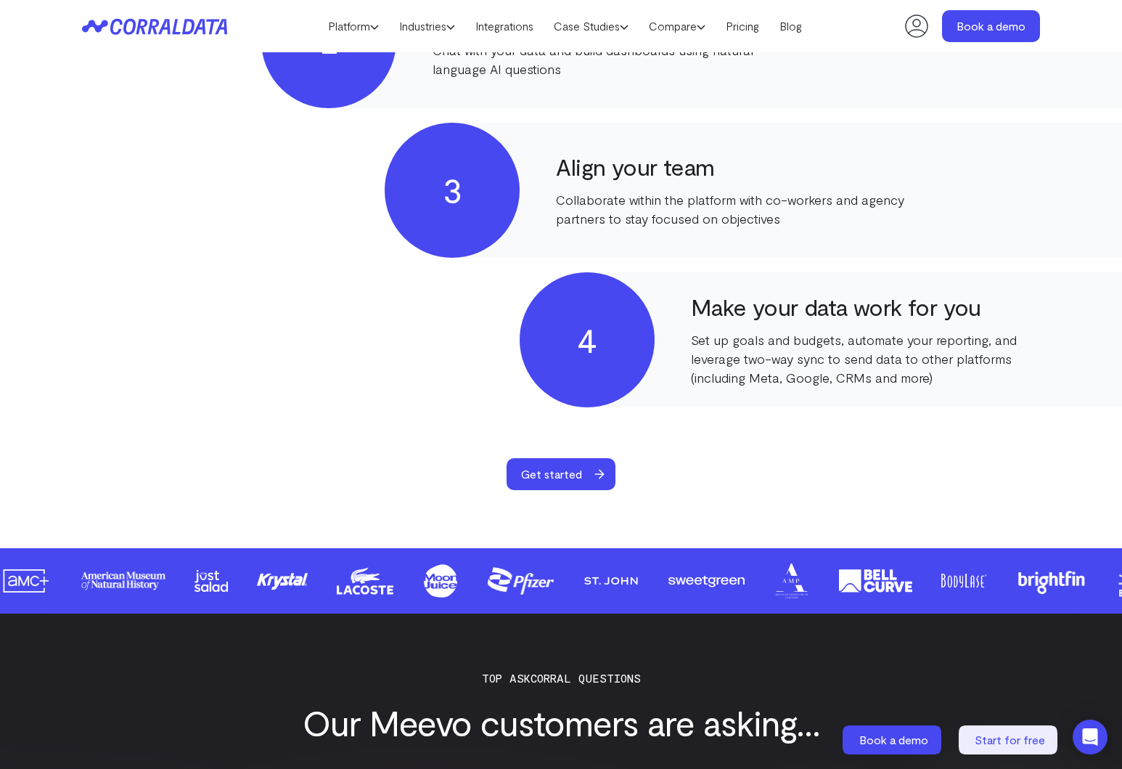
scroll to position [1012, 0]
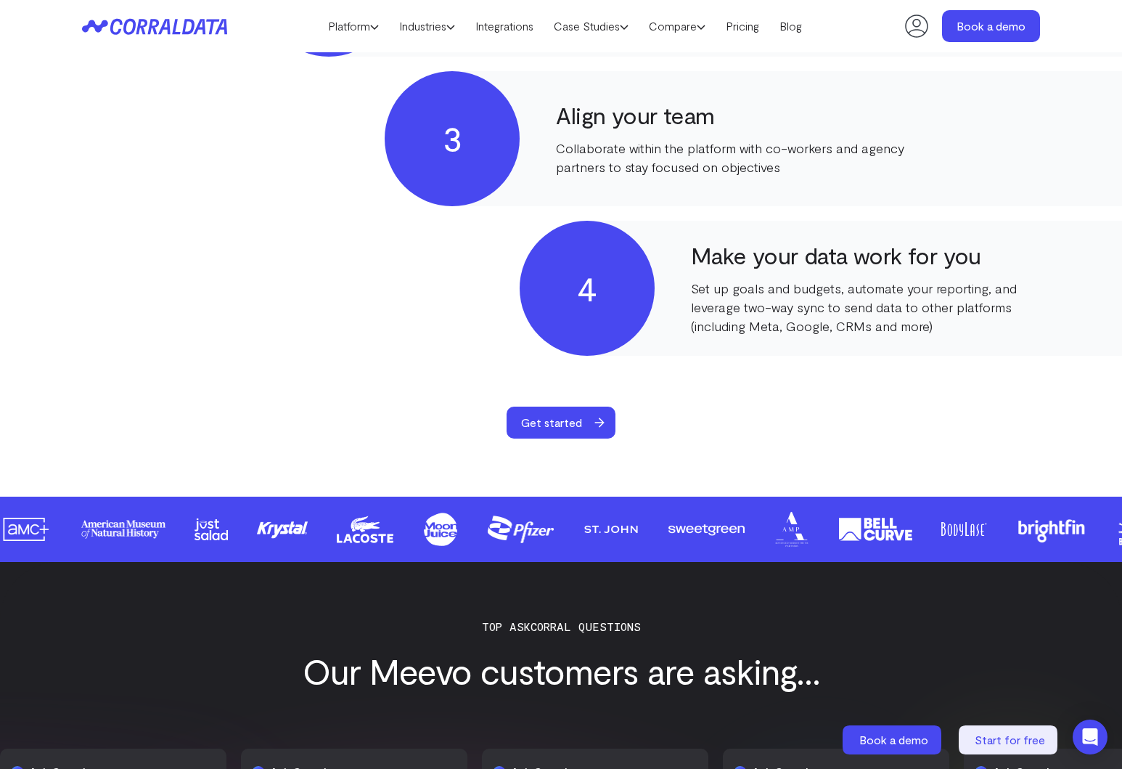
click at [973, 635] on div "Top ASKCorral Questions Our Meevo customers are asking..." at bounding box center [561, 655] width 958 height 70
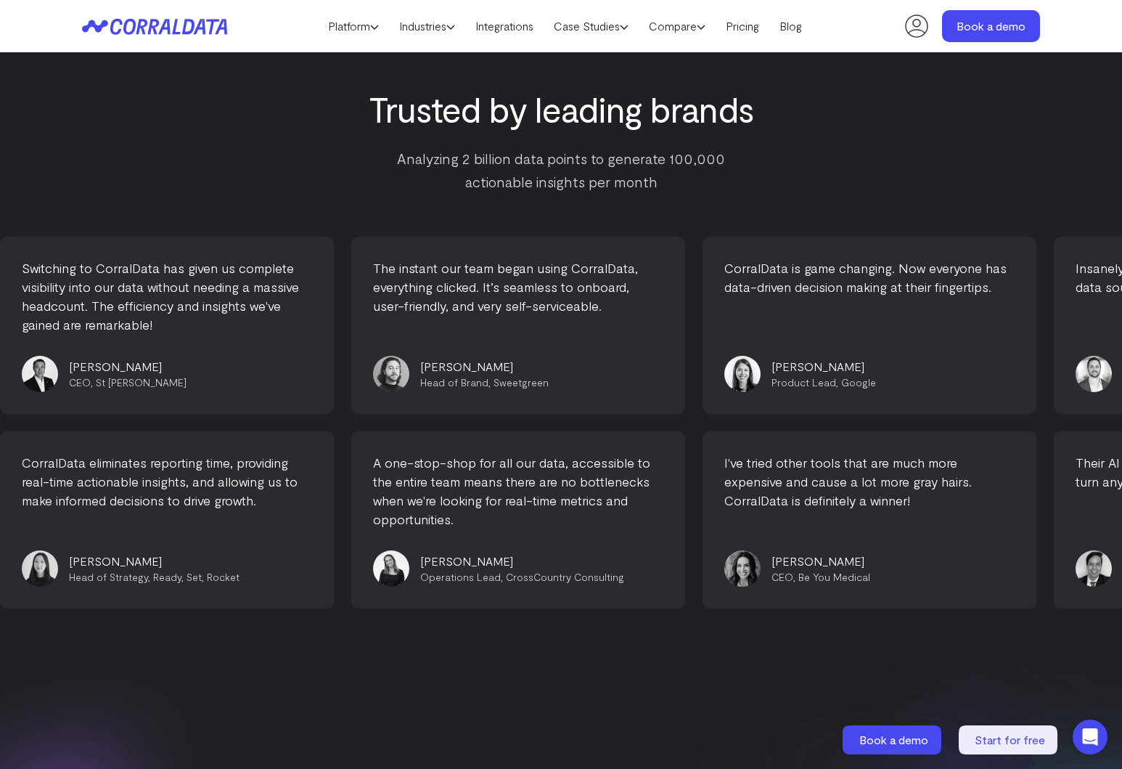
scroll to position [4026, 0]
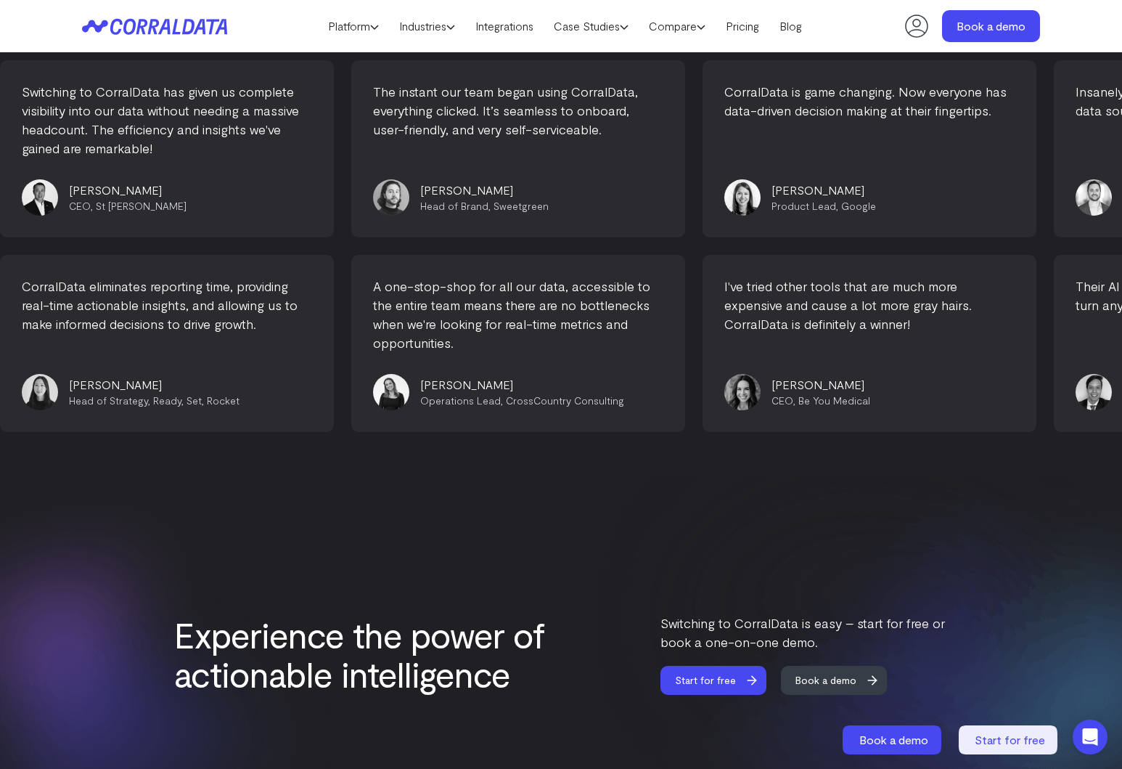
drag, startPoint x: 1011, startPoint y: 381, endPoint x: 852, endPoint y: 256, distance: 202.7
click at [852, 256] on div "I've tried other tools that are much more expensive and cause a lot more gray h…" at bounding box center [888, 343] width 334 height 177
copy div "I've tried other tools that are much more expensive and cause a lot more gray h…"
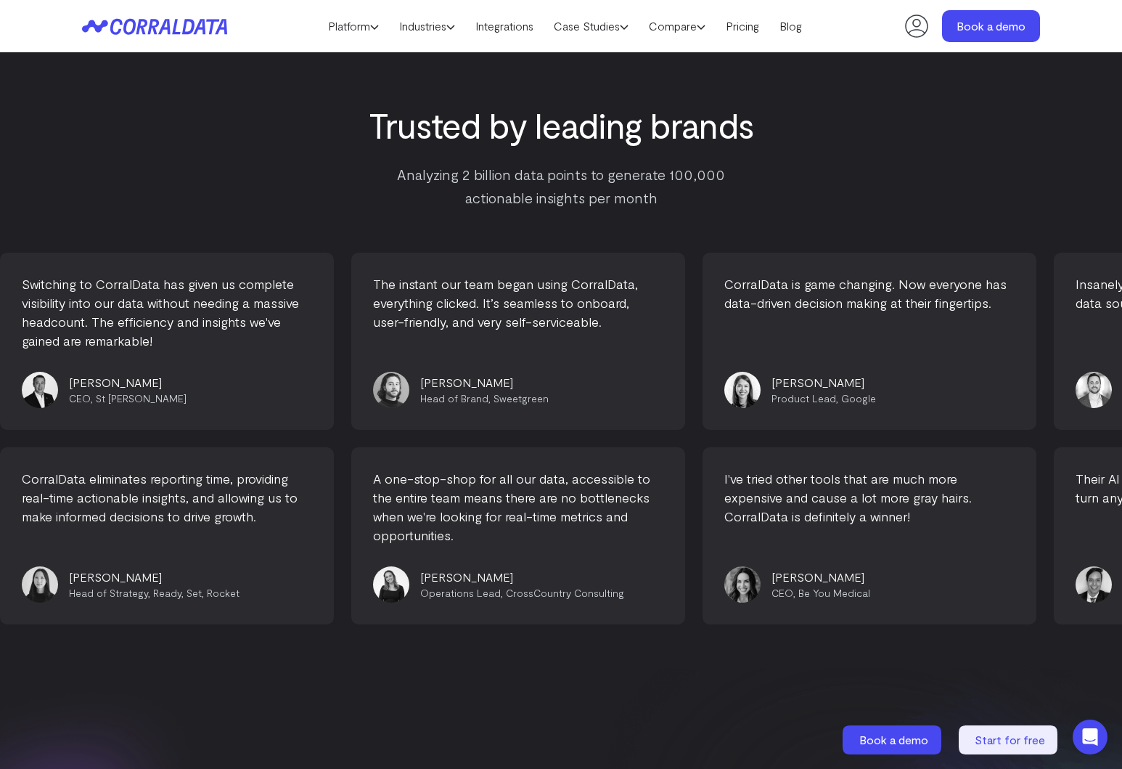
scroll to position [3845, 0]
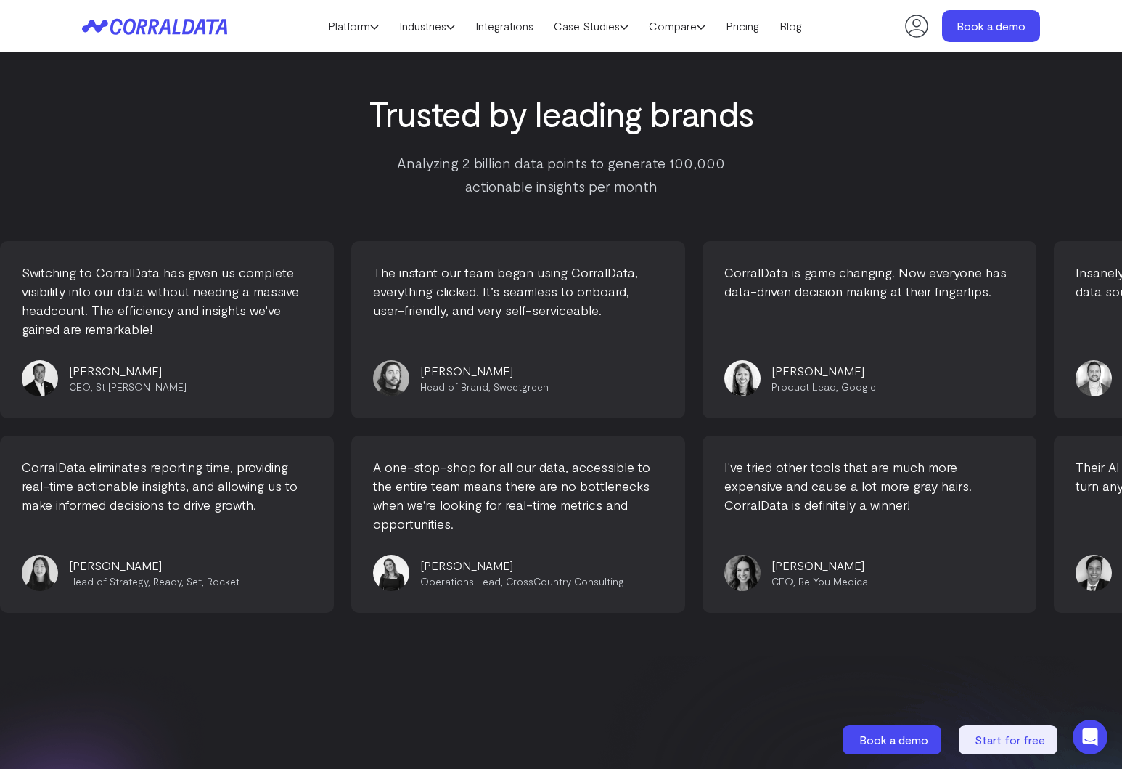
click at [357, 593] on section "Trusted by leading brands Analyzing 2 billion data points to generate 100,000 a…" at bounding box center [561, 375] width 1122 height 563
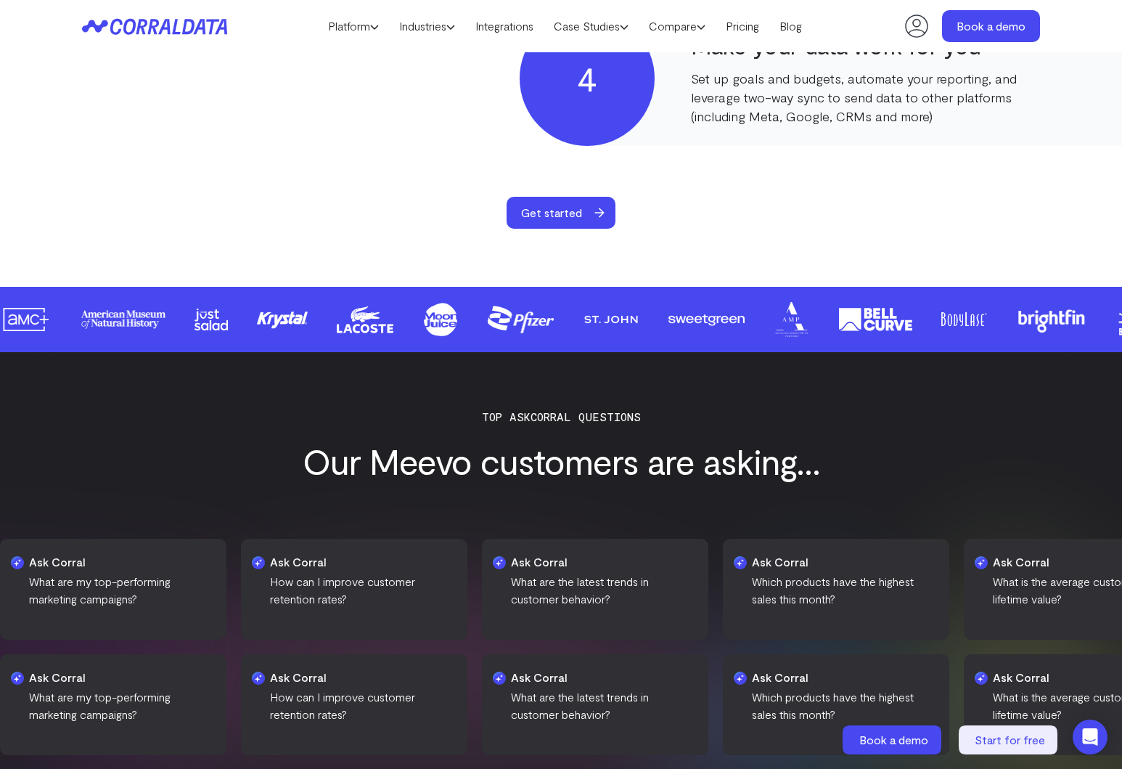
scroll to position [1222, 0]
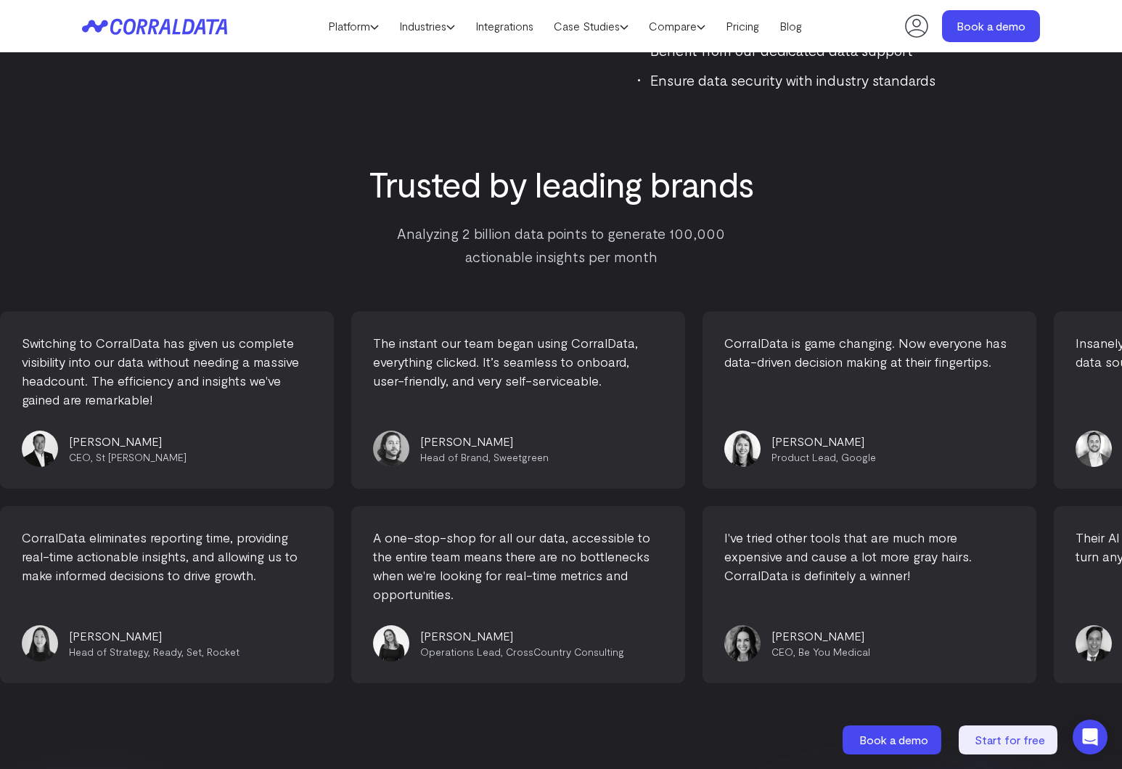
scroll to position [3713, 0]
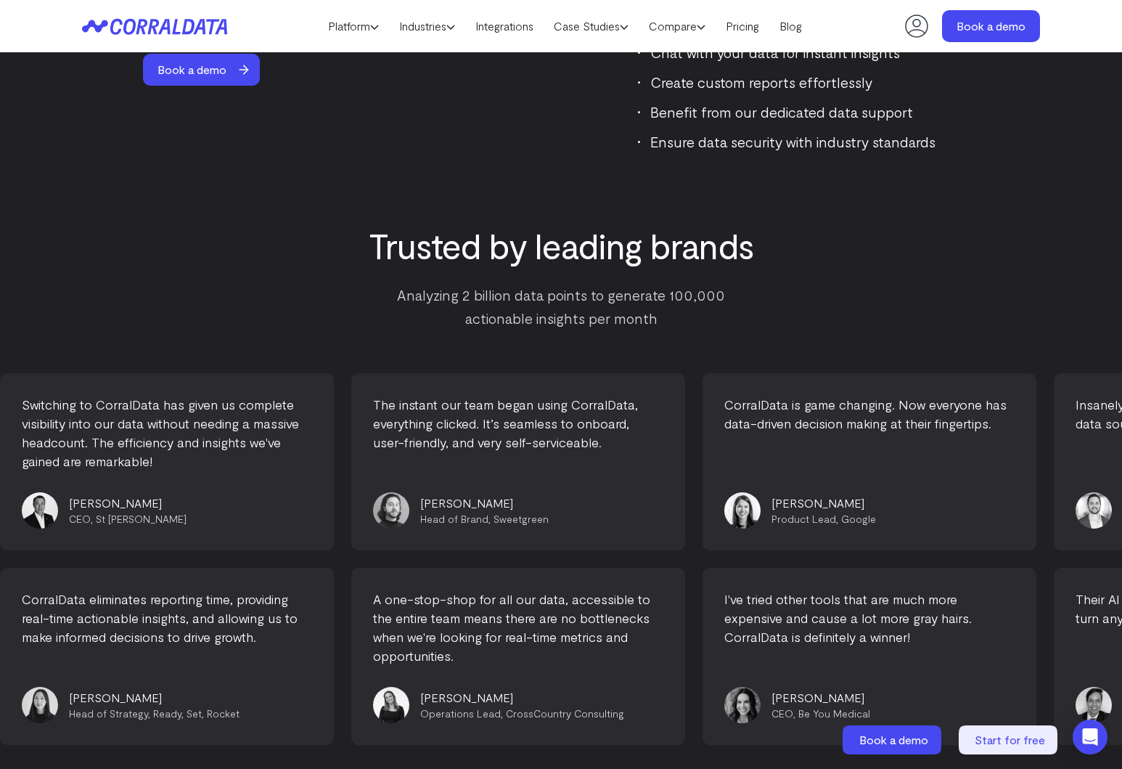
click at [125, 264] on div "Trusted by leading brands Analyzing 2 billion data points to generate 100,000 a…" at bounding box center [561, 278] width 958 height 104
click at [962, 285] on div "Trusted by leading brands Analyzing 2 billion data points to generate 100,000 a…" at bounding box center [561, 278] width 958 height 104
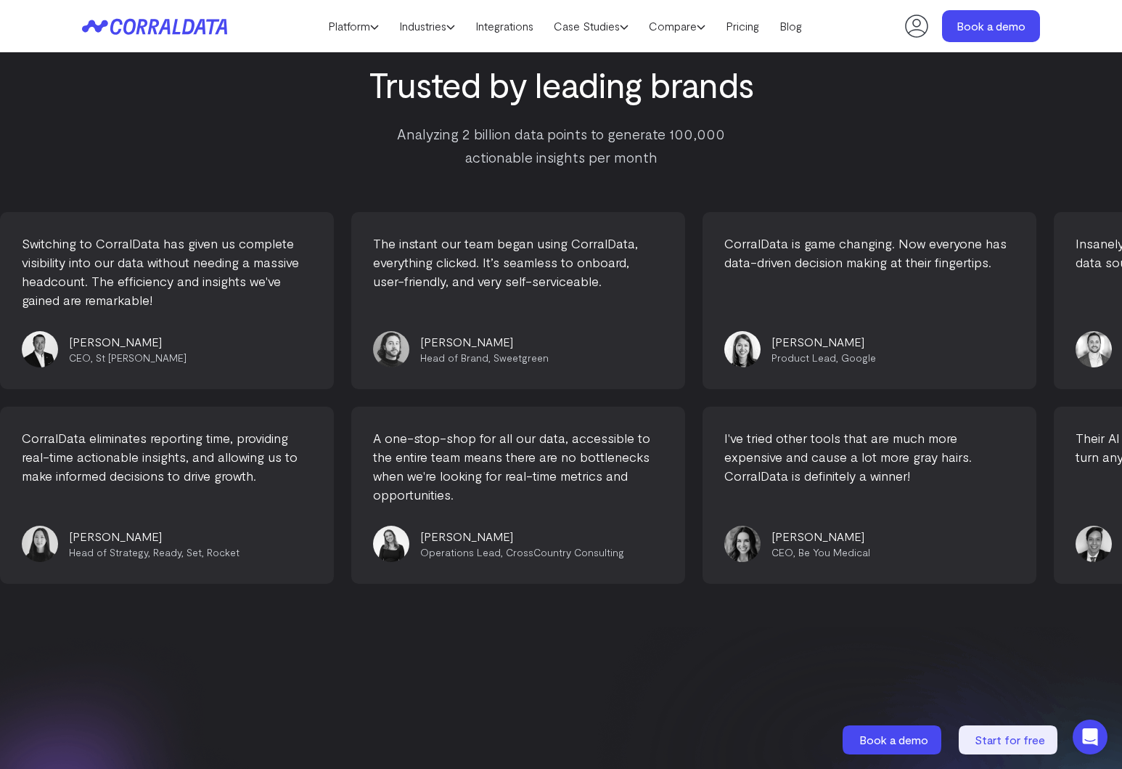
scroll to position [3937, 0]
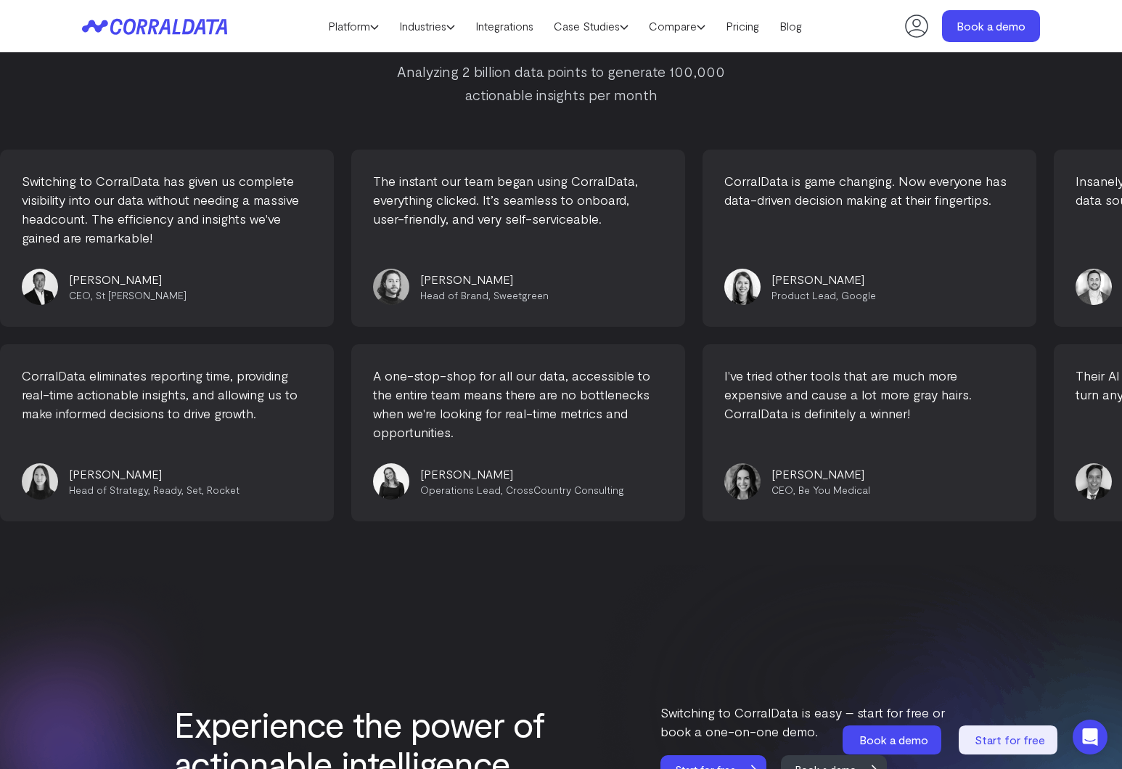
drag, startPoint x: 197, startPoint y: 468, endPoint x: 293, endPoint y: 495, distance: 98.8
copy div "Gabriele Arbarello Co-founder, Evolve Together"
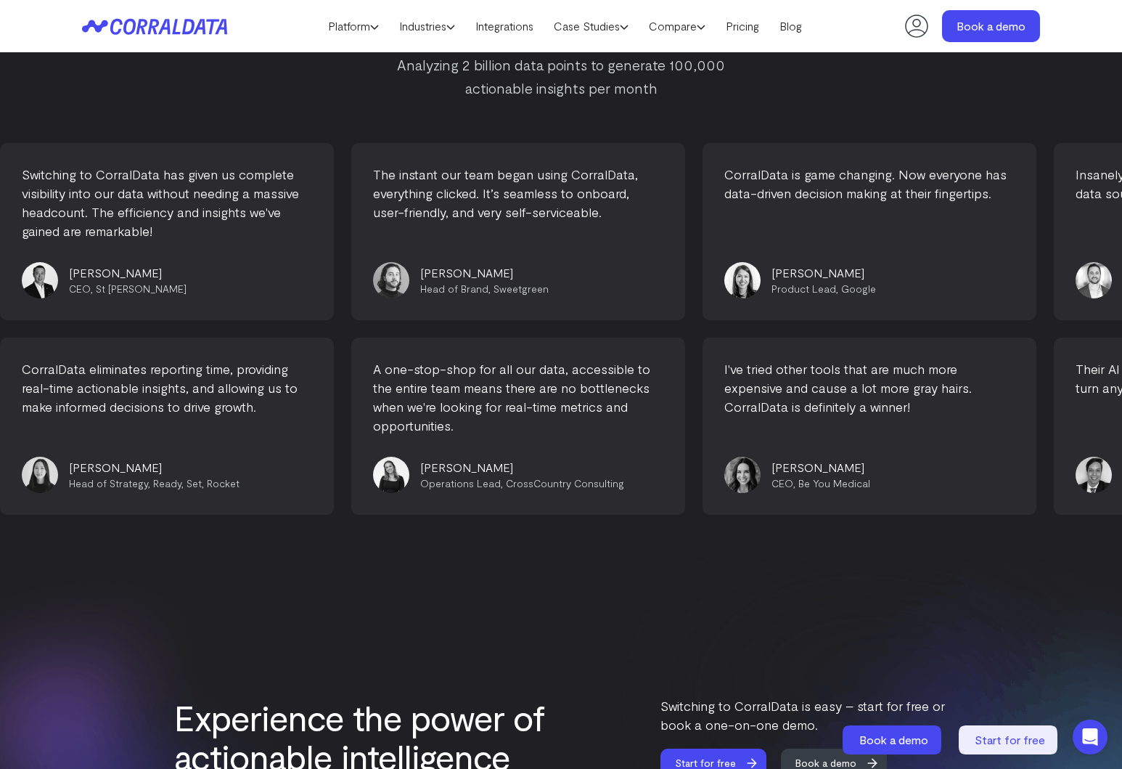
scroll to position [3945, 0]
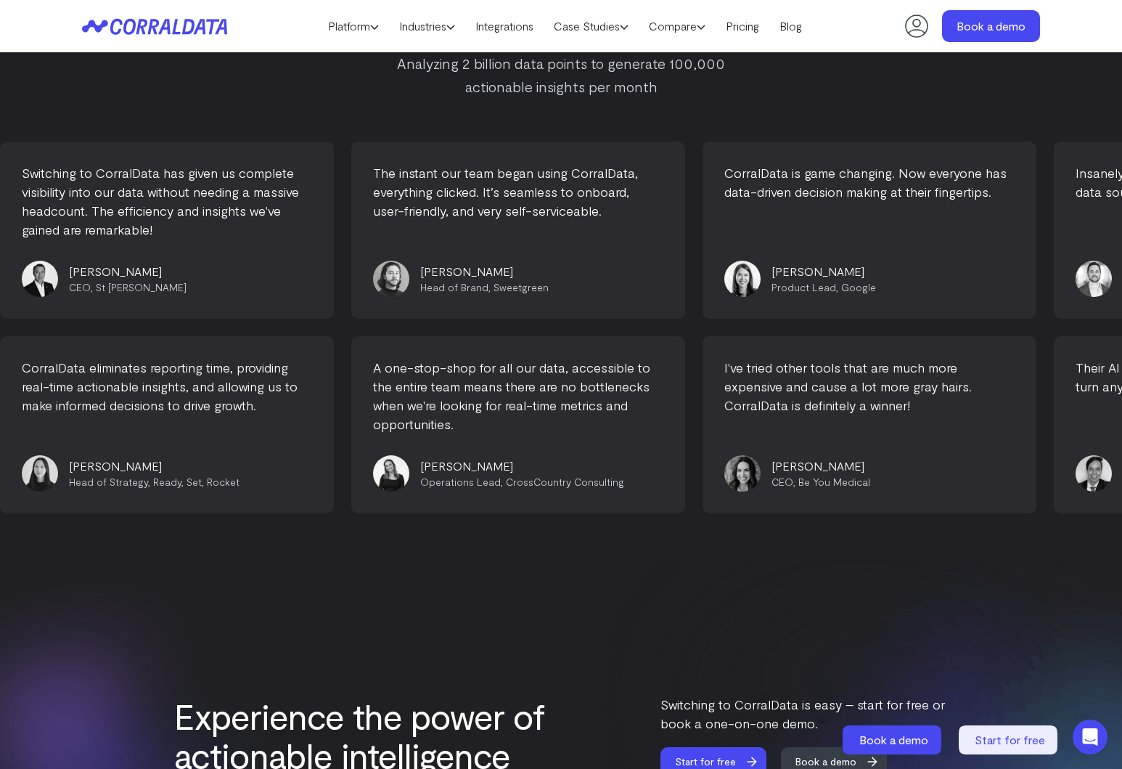
click at [432, 590] on div at bounding box center [561, 735] width 1122 height 357
drag, startPoint x: 394, startPoint y: 553, endPoint x: 361, endPoint y: 548, distance: 33.8
click at [393, 557] on div at bounding box center [561, 735] width 1122 height 357
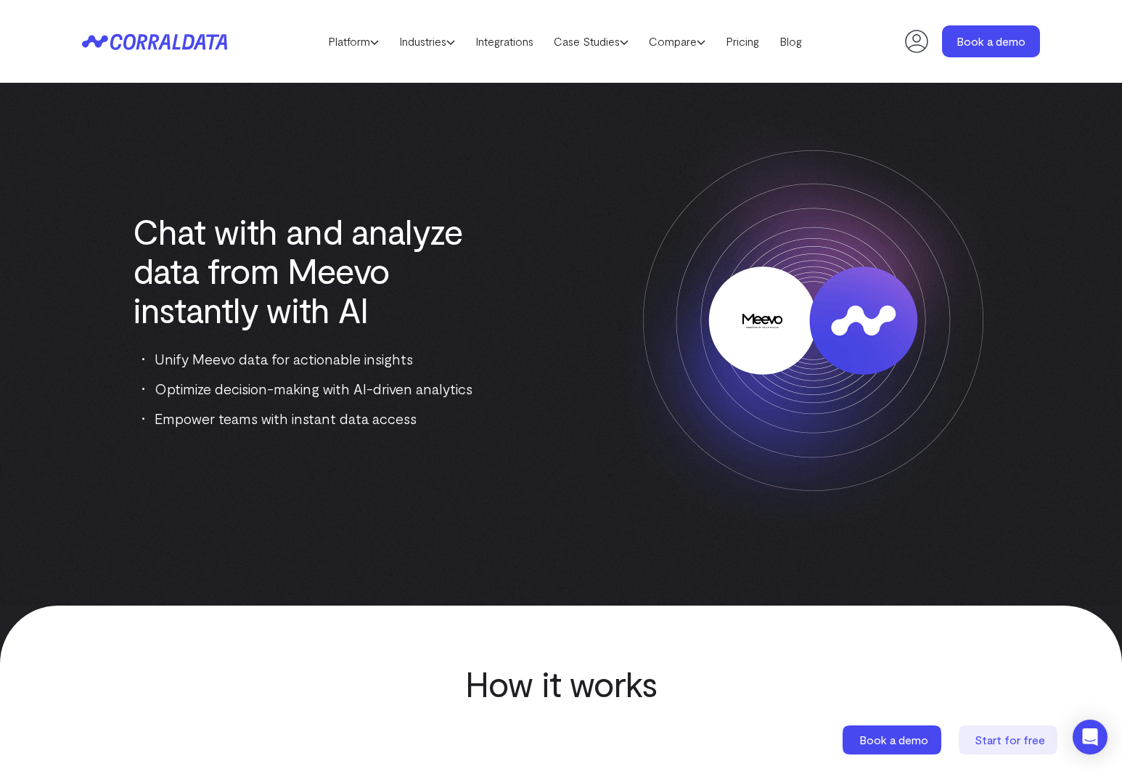
scroll to position [0, 0]
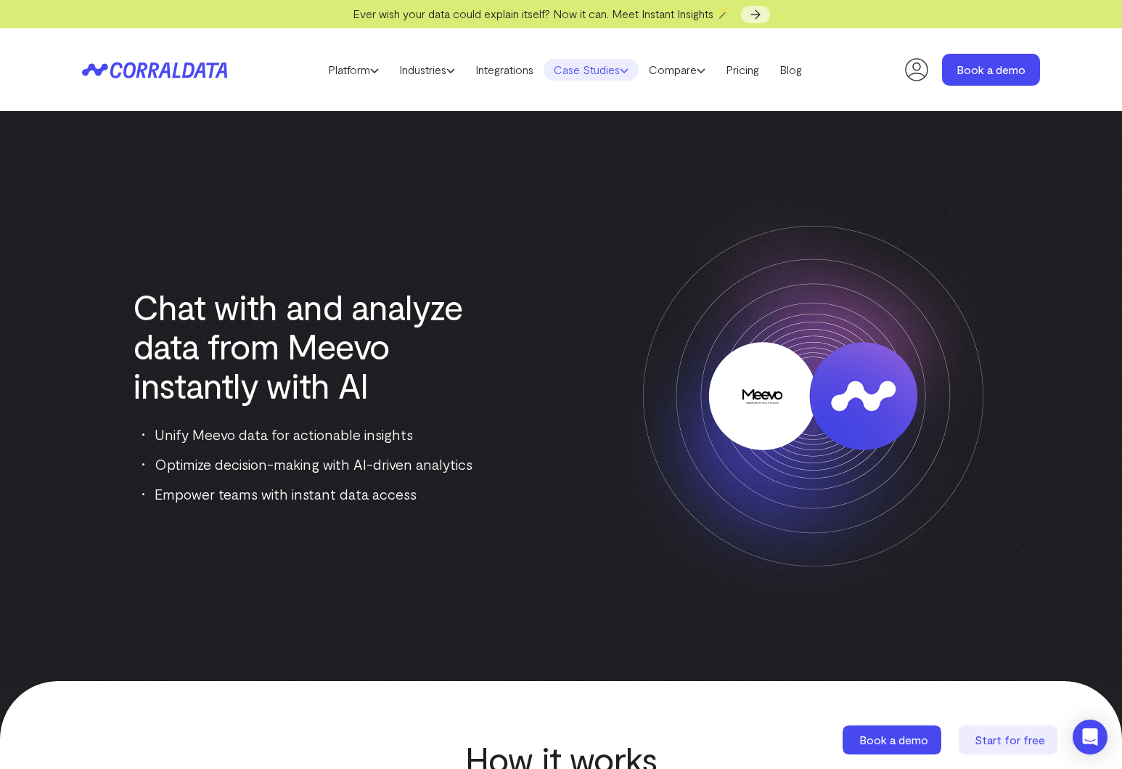
click at [587, 67] on link "Case Studies" at bounding box center [591, 70] width 95 height 22
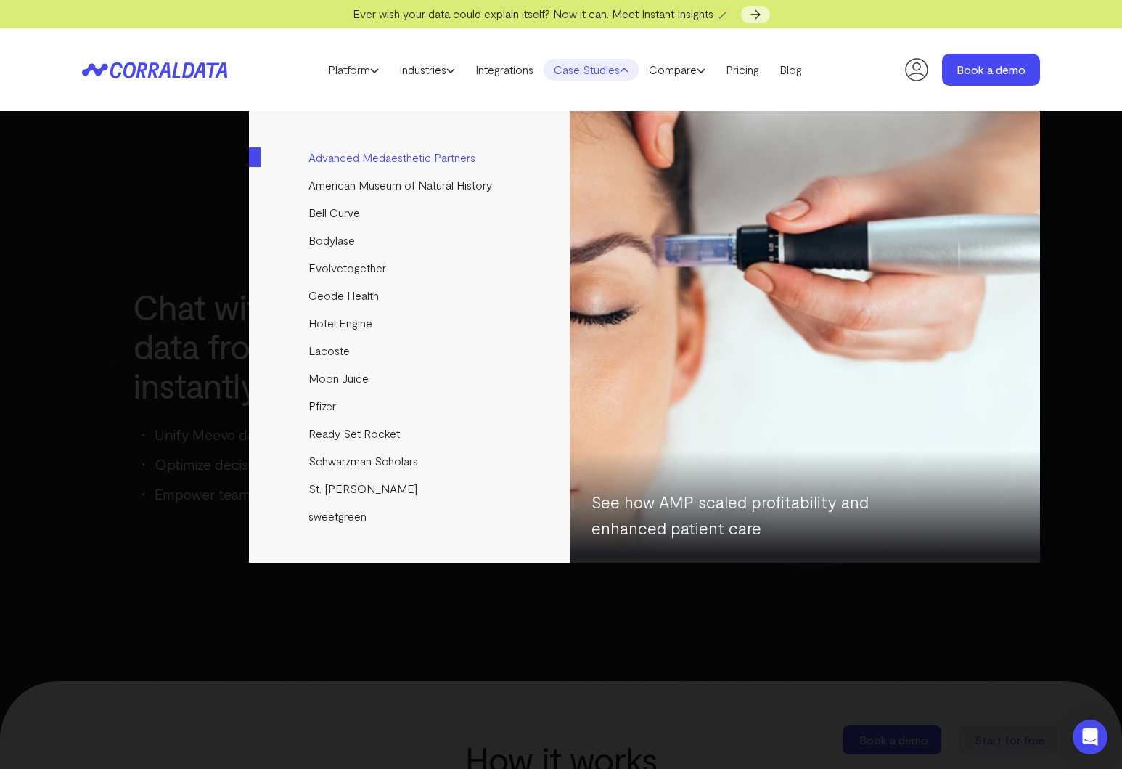
click at [355, 155] on link "Advanced Medaesthetic Partners" at bounding box center [410, 158] width 323 height 28
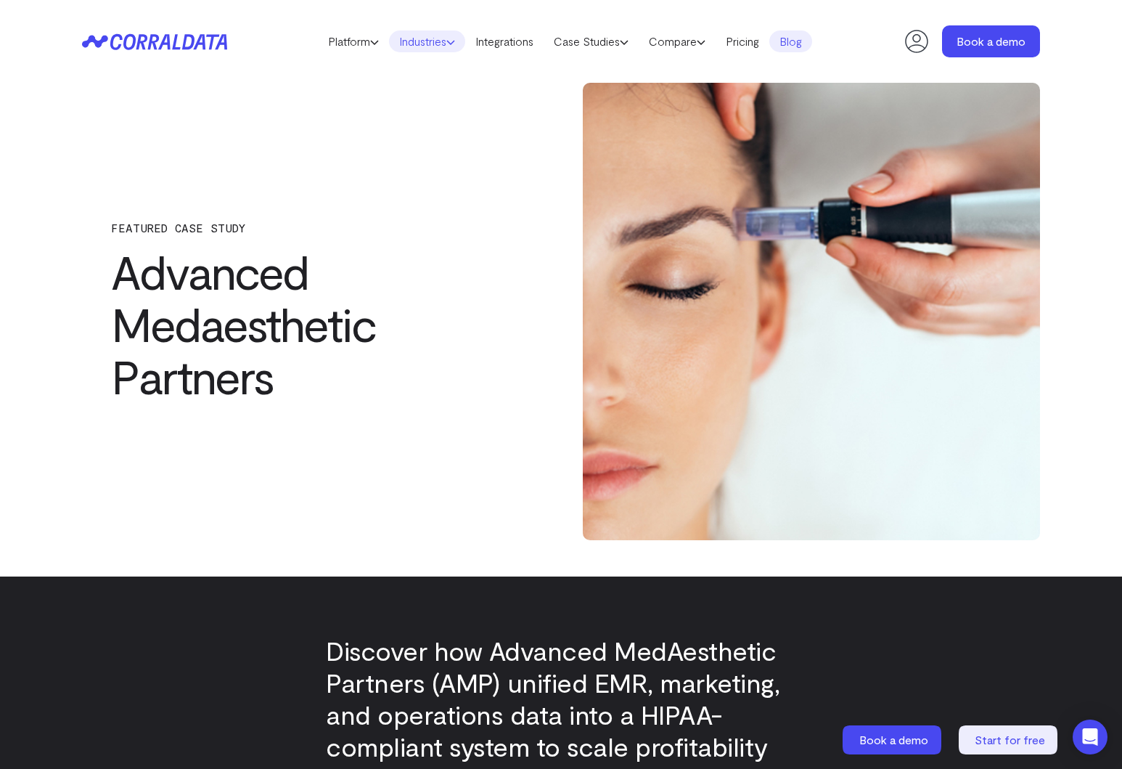
click at [427, 48] on link "Industries" at bounding box center [427, 41] width 76 height 22
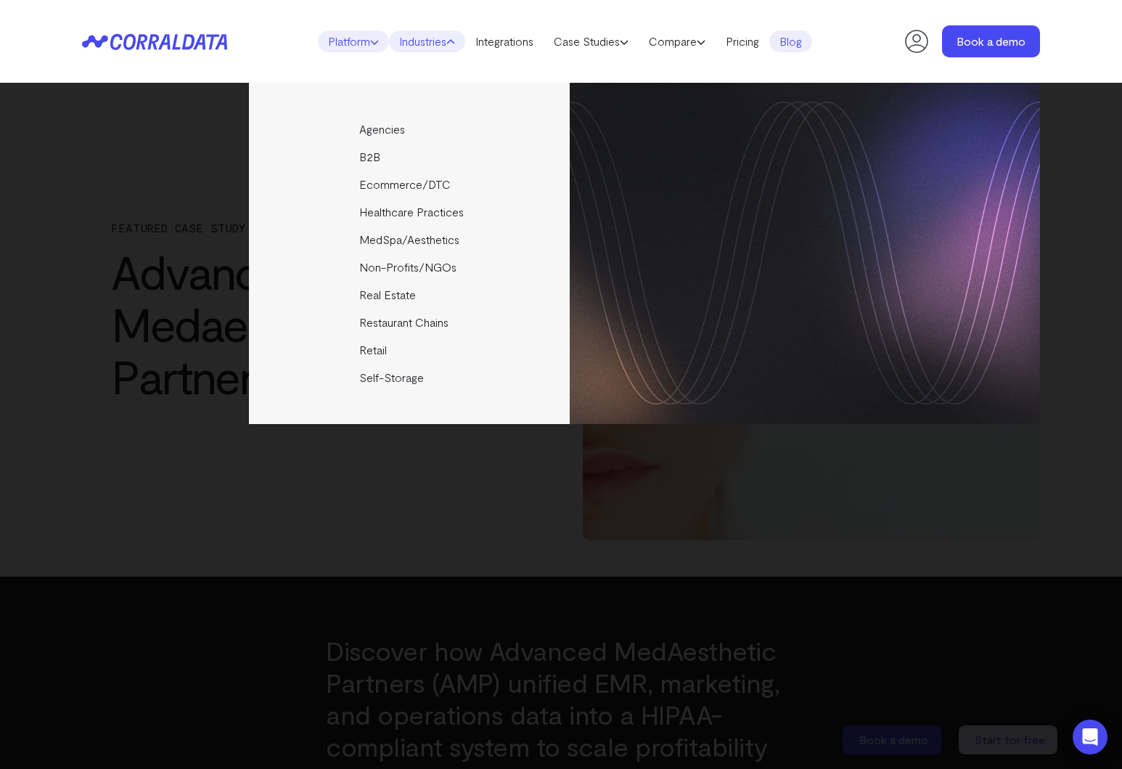
click at [353, 50] on link "Platform" at bounding box center [353, 41] width 71 height 22
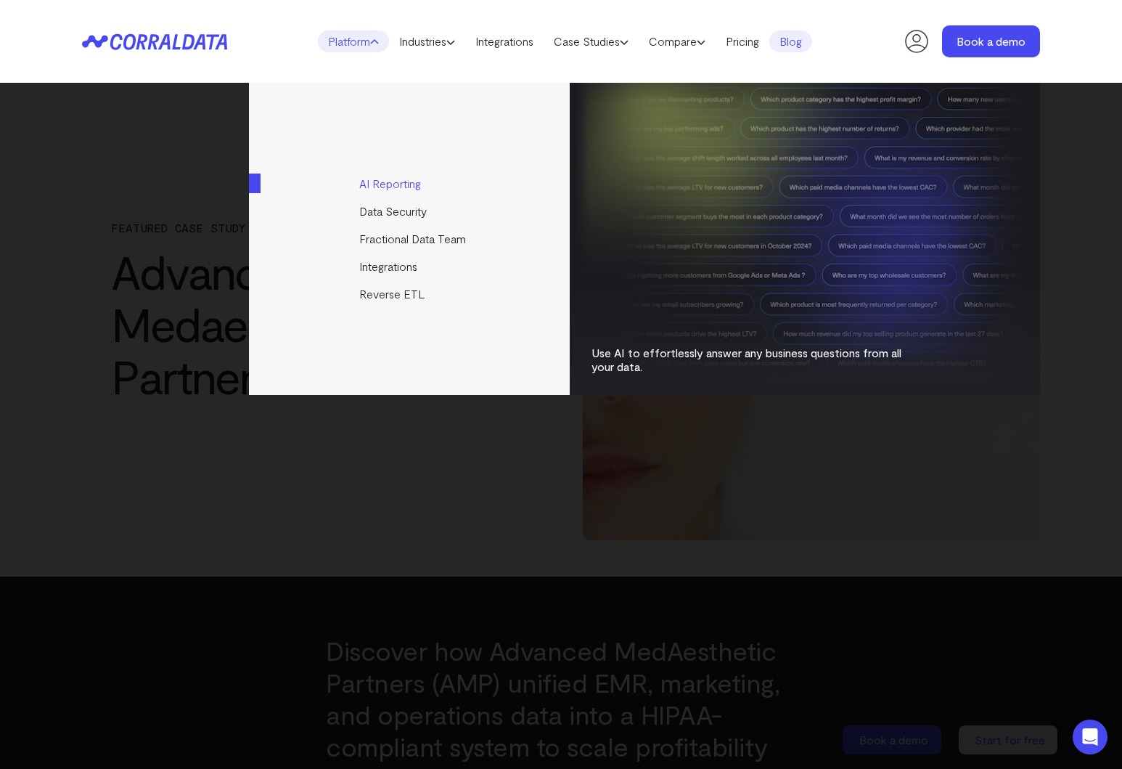
click at [385, 185] on link "AI Reporting" at bounding box center [410, 184] width 323 height 28
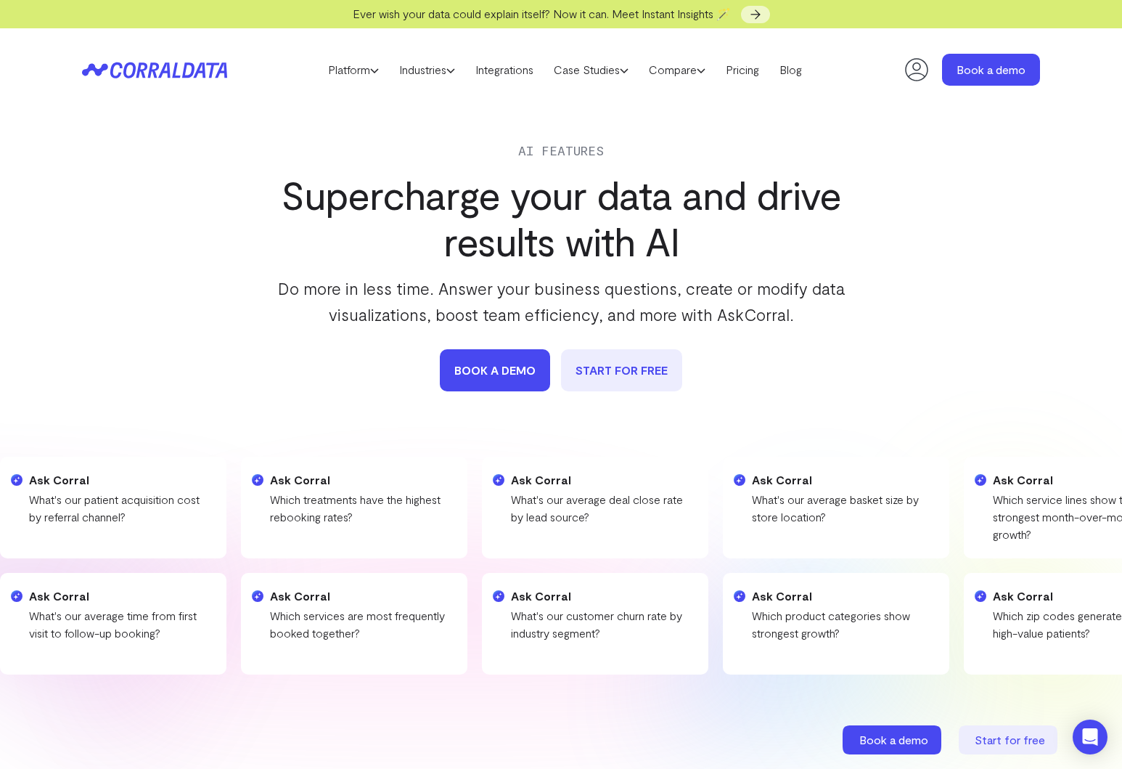
click at [309, 344] on div "AI Features Supercharge your data and drive results with AI Do more in less tim…" at bounding box center [561, 265] width 592 height 251
click at [752, 68] on link "Pricing" at bounding box center [743, 70] width 54 height 22
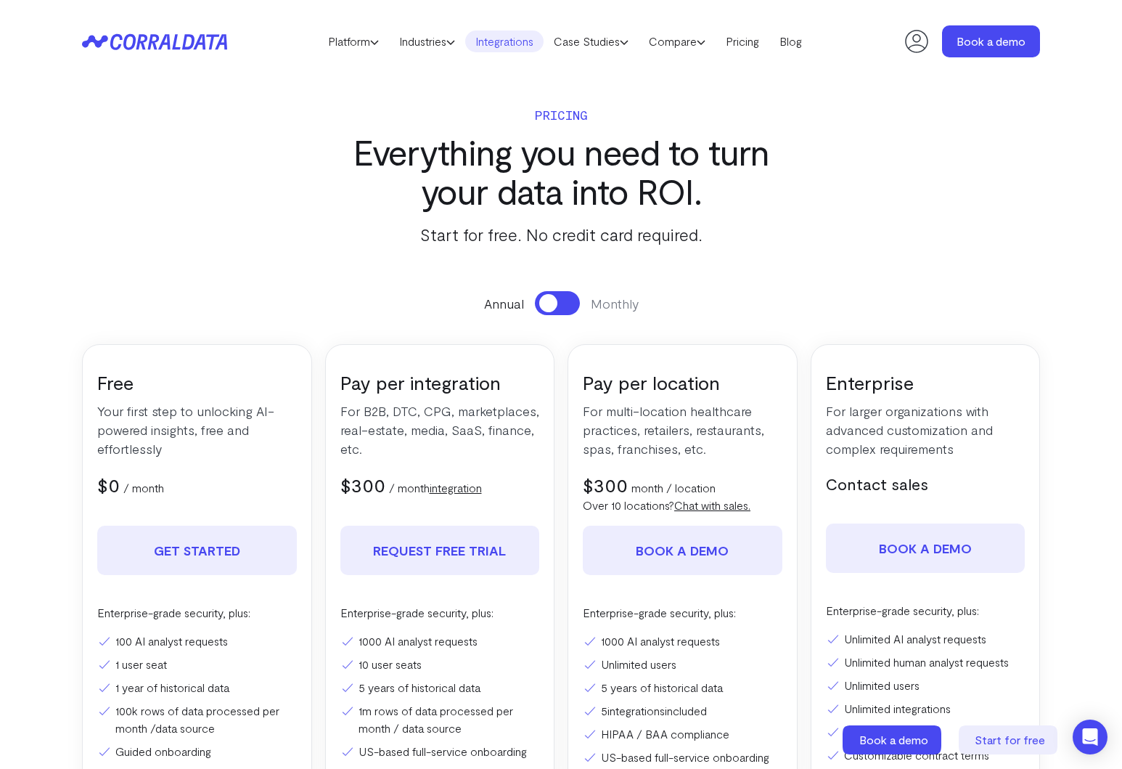
click at [512, 44] on link "Integrations" at bounding box center [504, 41] width 78 height 22
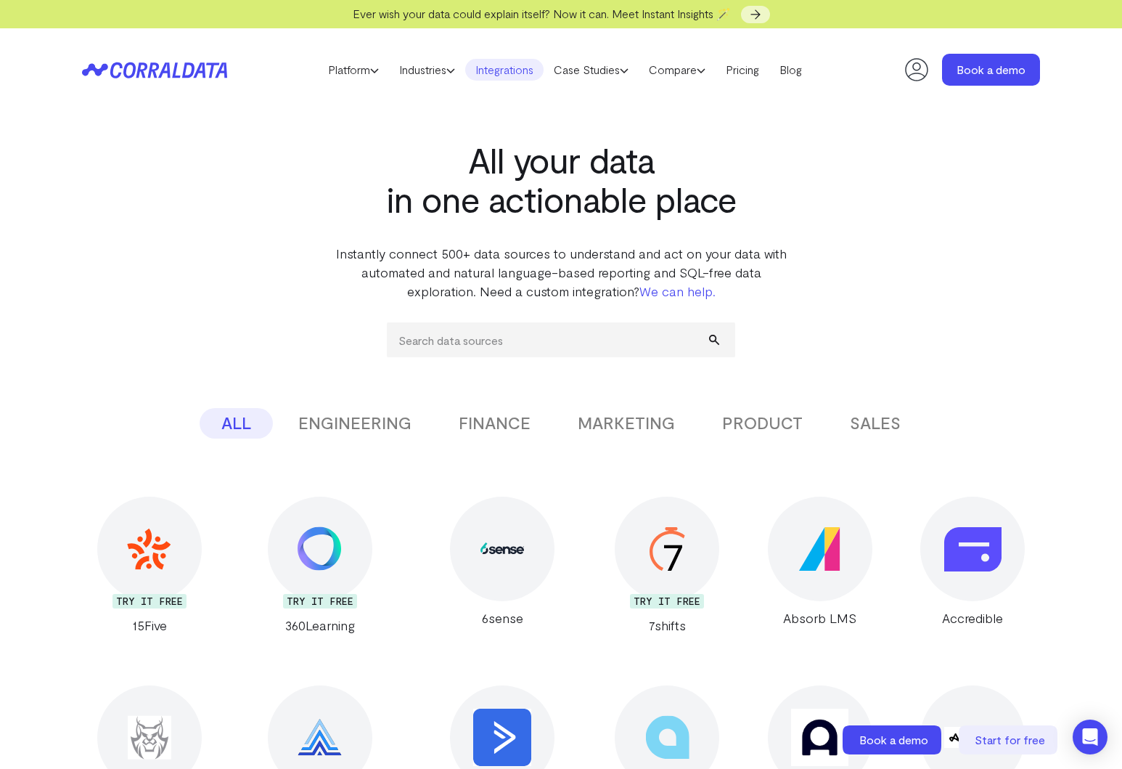
click at [913, 261] on div "All your data in one actionable place Instantly connect 500+ data sources to un…" at bounding box center [560, 205] width 1045 height 189
click at [371, 68] on icon at bounding box center [374, 70] width 9 height 9
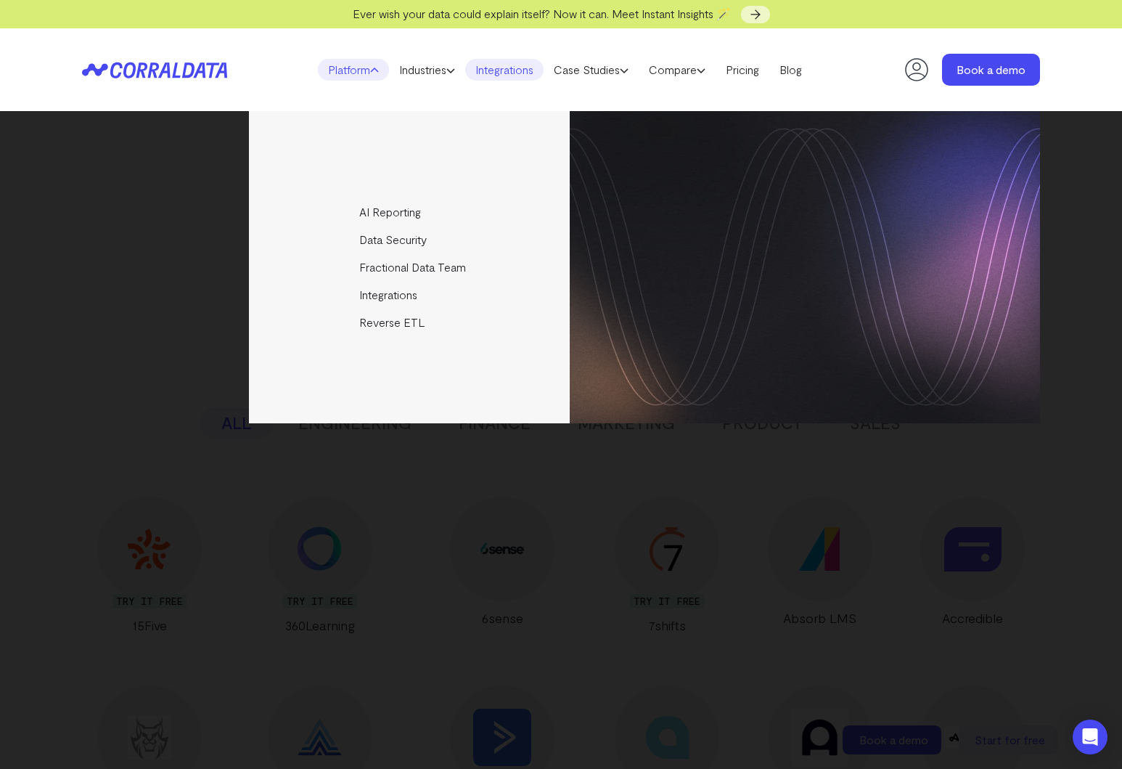
click at [340, 77] on link "Platform" at bounding box center [353, 70] width 71 height 22
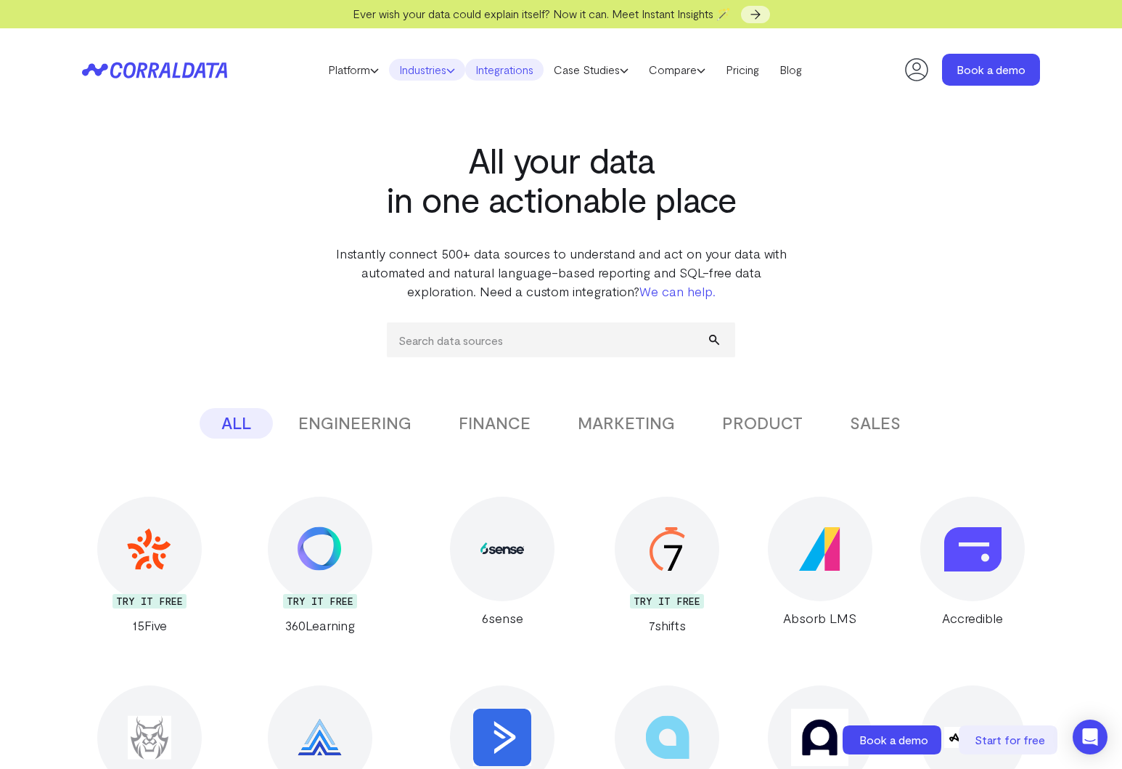
click at [406, 75] on link "Industries" at bounding box center [427, 70] width 76 height 22
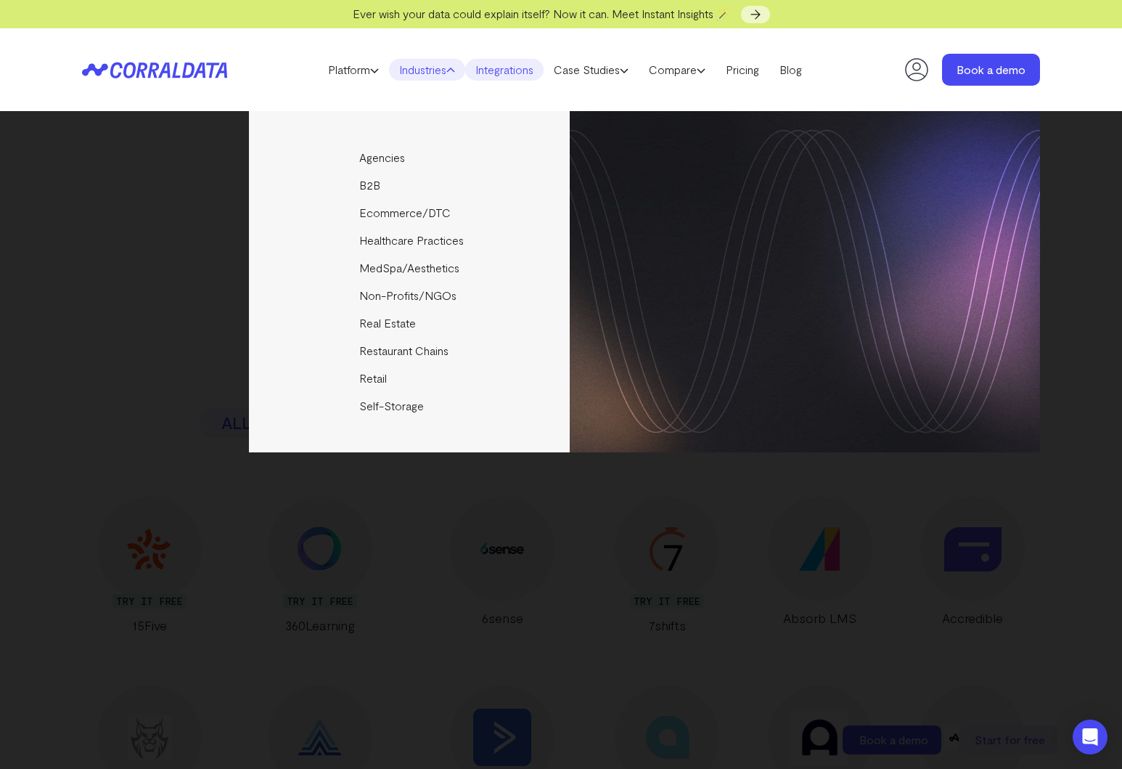
click at [169, 306] on div "Agencies Help your clients become data driven faster through seamless reporting…" at bounding box center [561, 281] width 958 height 341
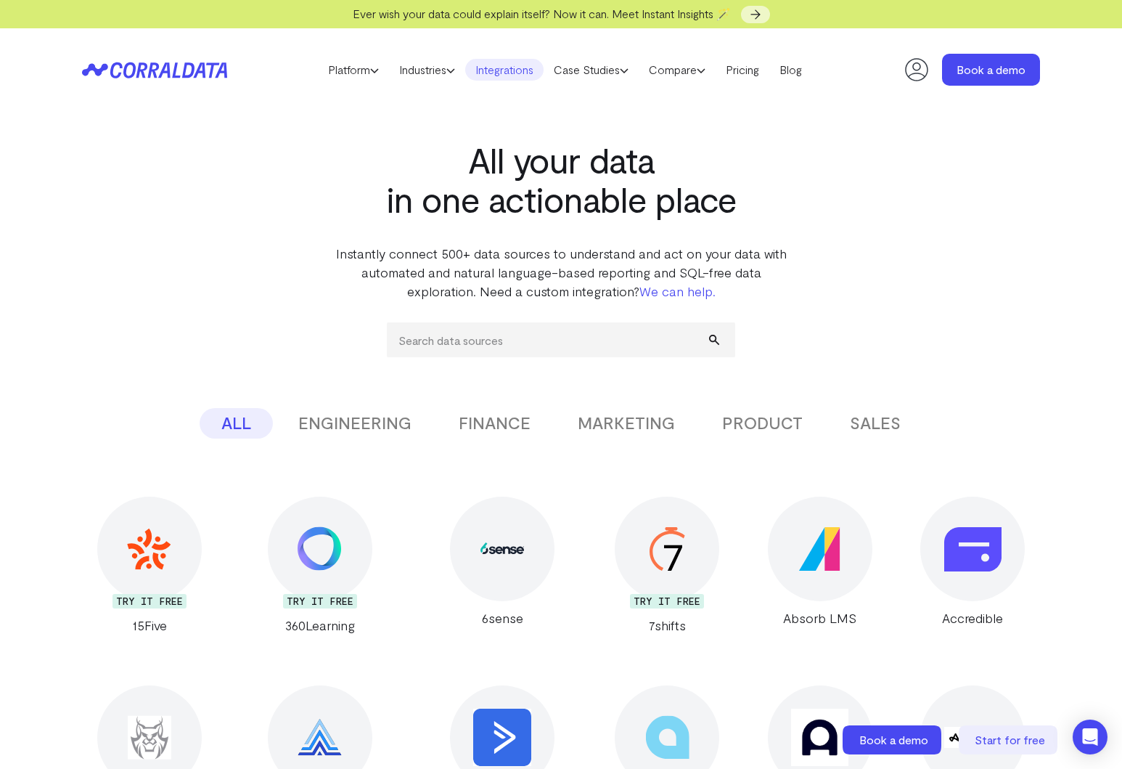
click at [206, 293] on div "All your data in one actionable place Instantly connect 500+ data sources to un…" at bounding box center [560, 205] width 1045 height 189
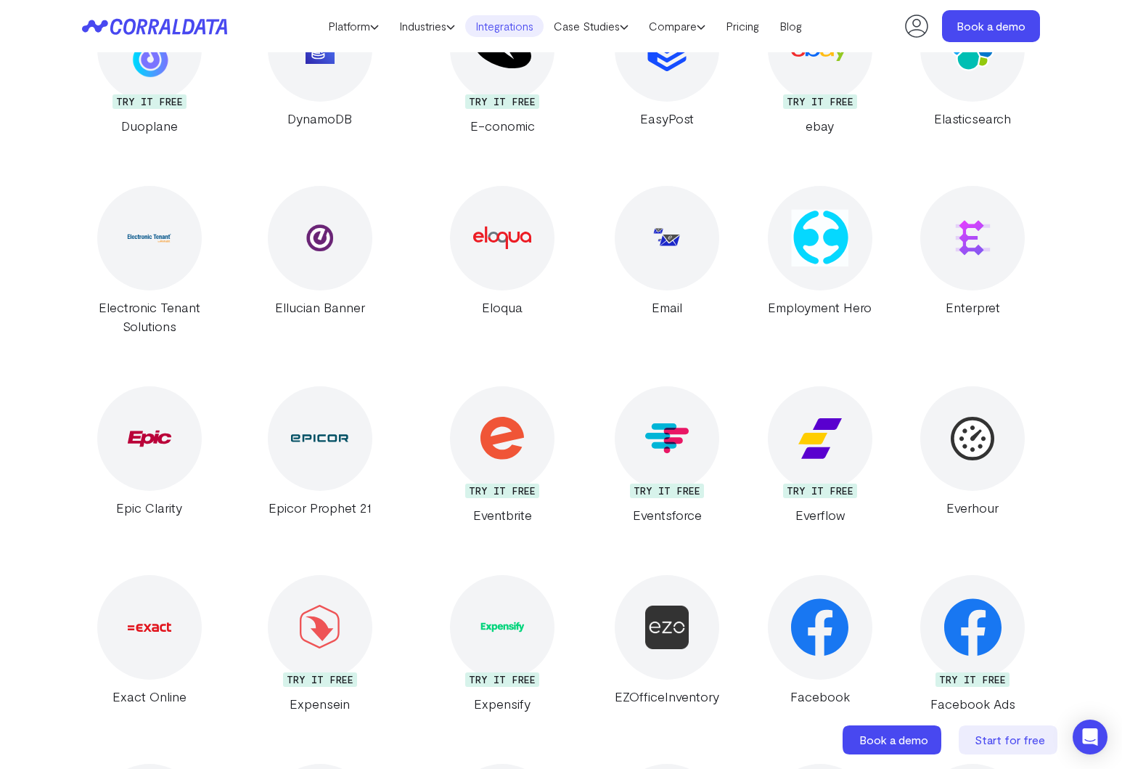
scroll to position [7635, 0]
